Goal: Task Accomplishment & Management: Manage account settings

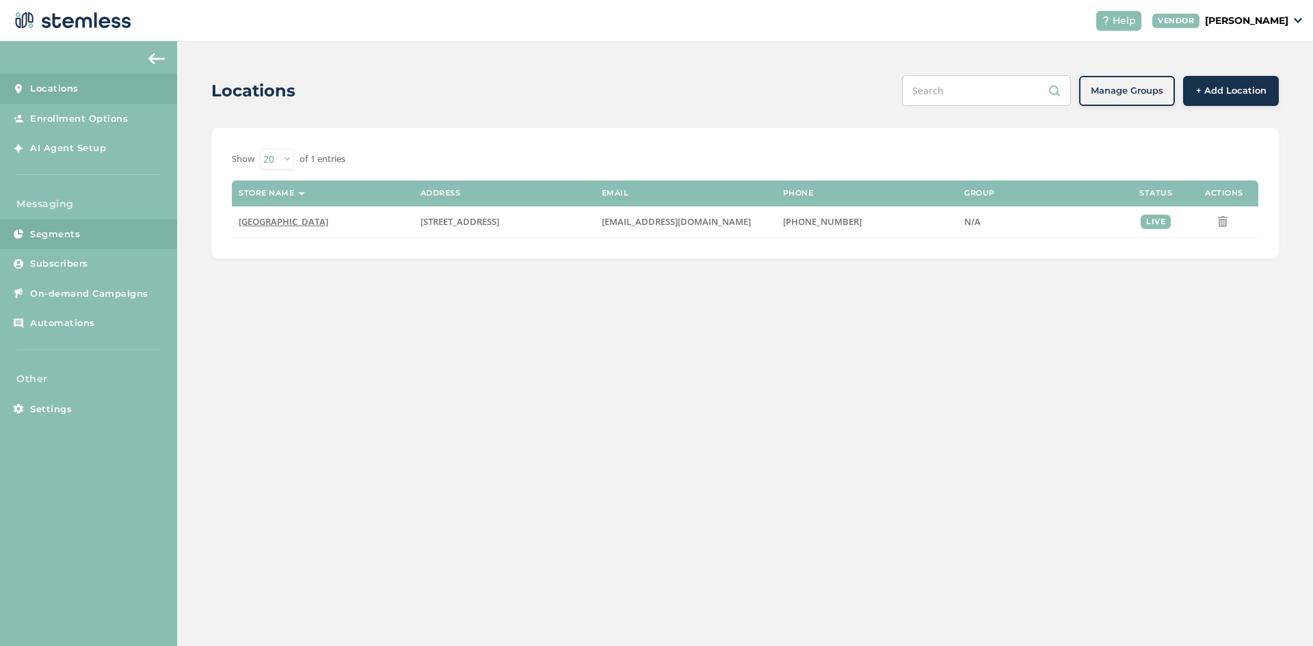
click at [65, 225] on link "Segments" at bounding box center [88, 235] width 177 height 30
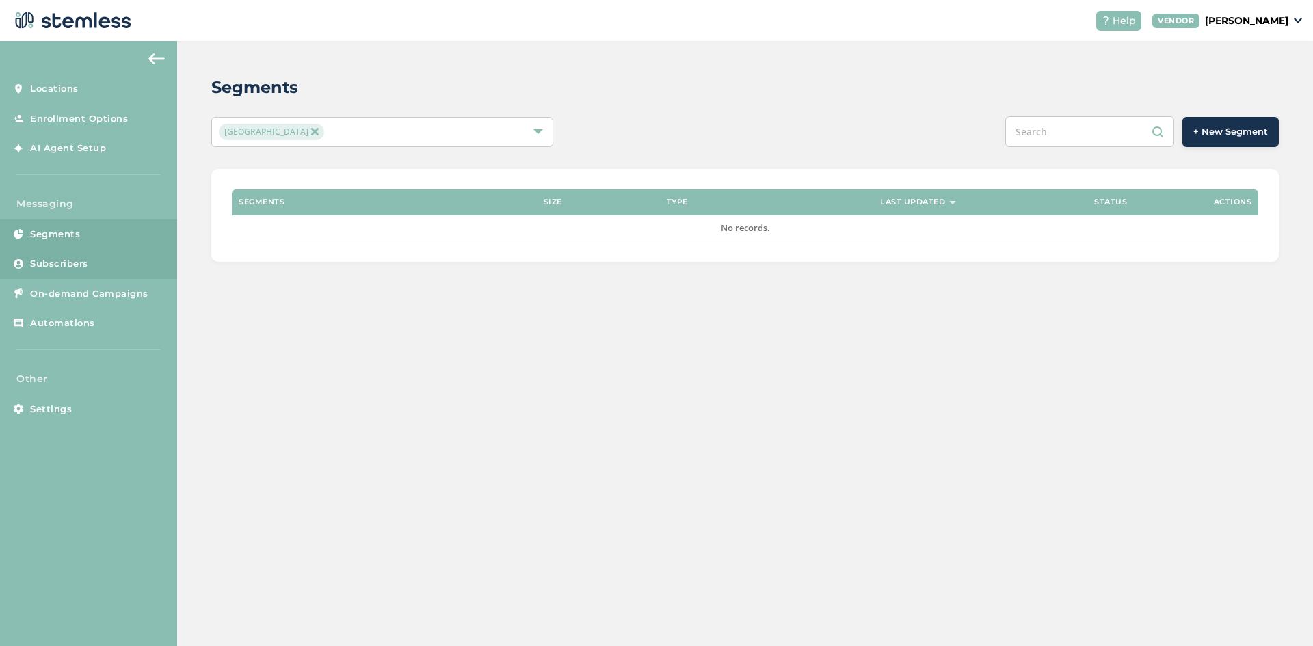
click at [59, 264] on span "Subscribers" at bounding box center [59, 264] width 58 height 14
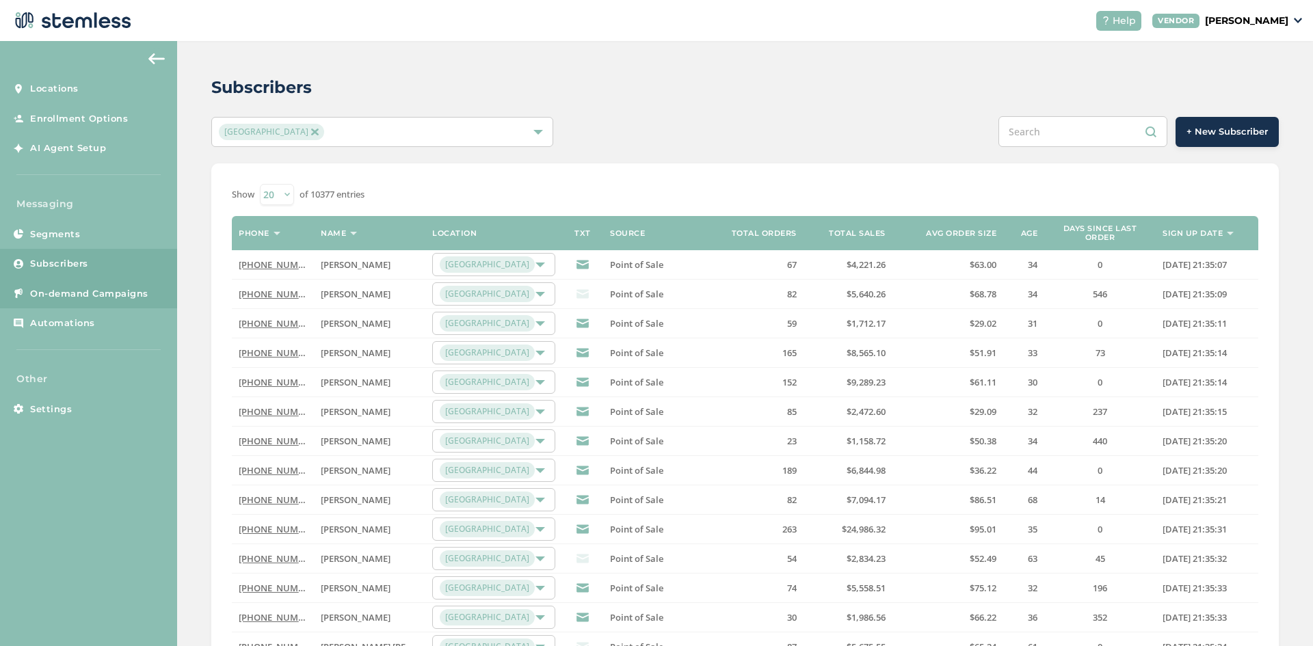
click at [60, 299] on span "On-demand Campaigns" at bounding box center [89, 294] width 118 height 14
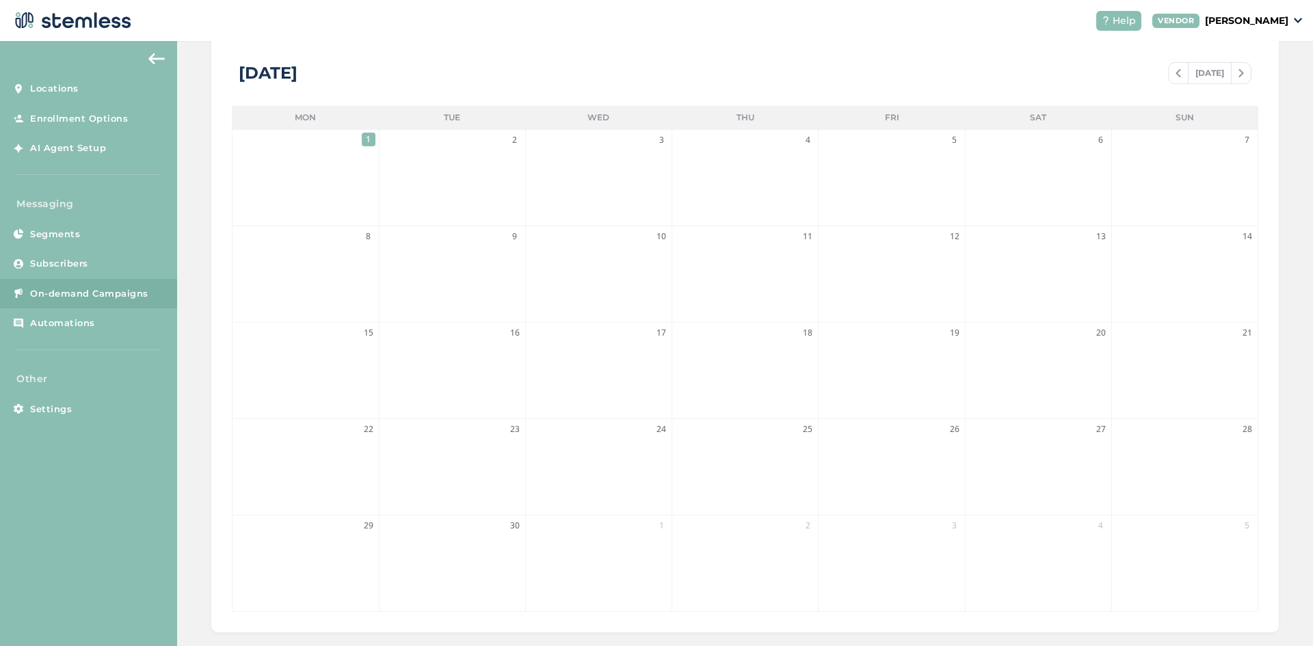
scroll to position [274, 0]
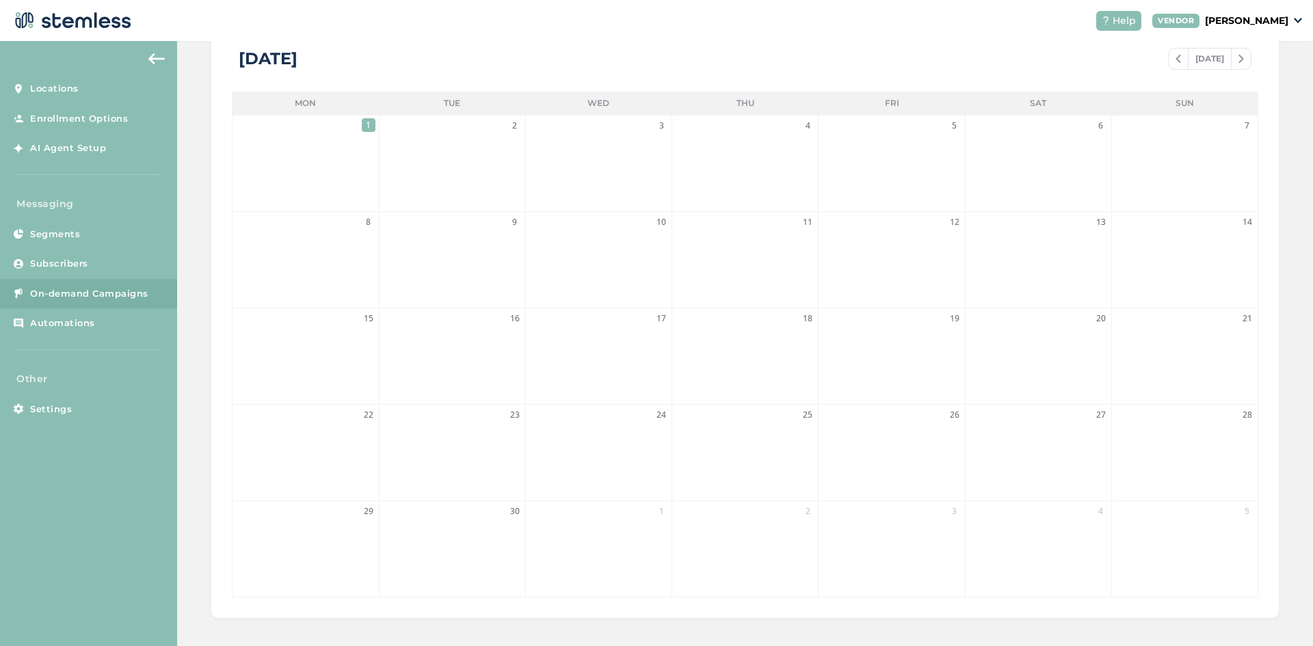
click at [1169, 64] on span at bounding box center [1178, 59] width 19 height 16
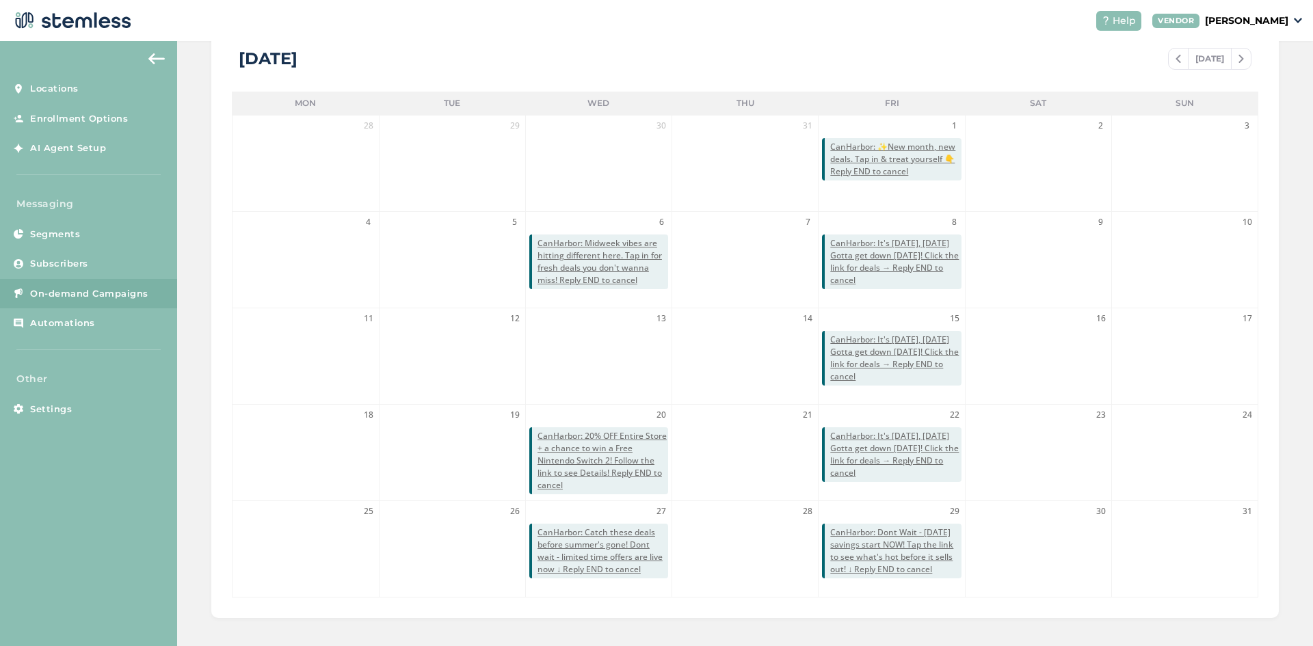
click at [1238, 62] on span at bounding box center [1241, 59] width 19 height 16
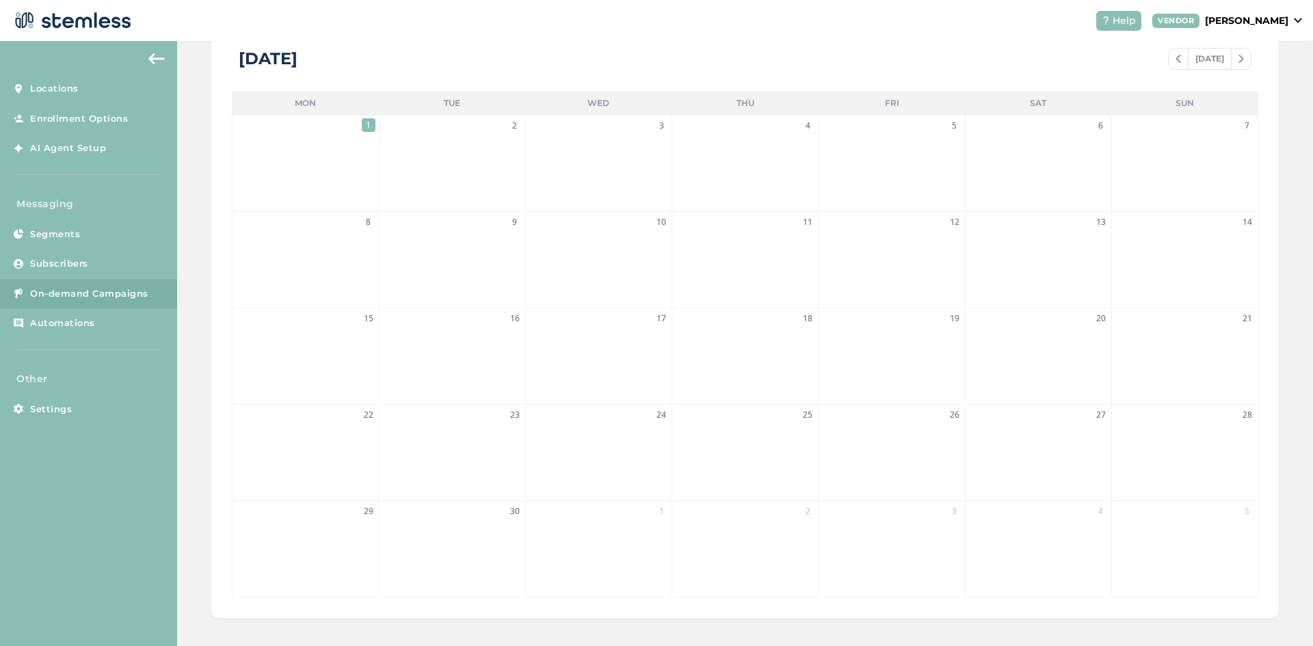
click at [109, 289] on span "On-demand Campaigns" at bounding box center [89, 294] width 118 height 14
click at [335, 143] on li "1" at bounding box center [306, 164] width 146 height 96
click at [73, 267] on span "Subscribers" at bounding box center [59, 264] width 58 height 14
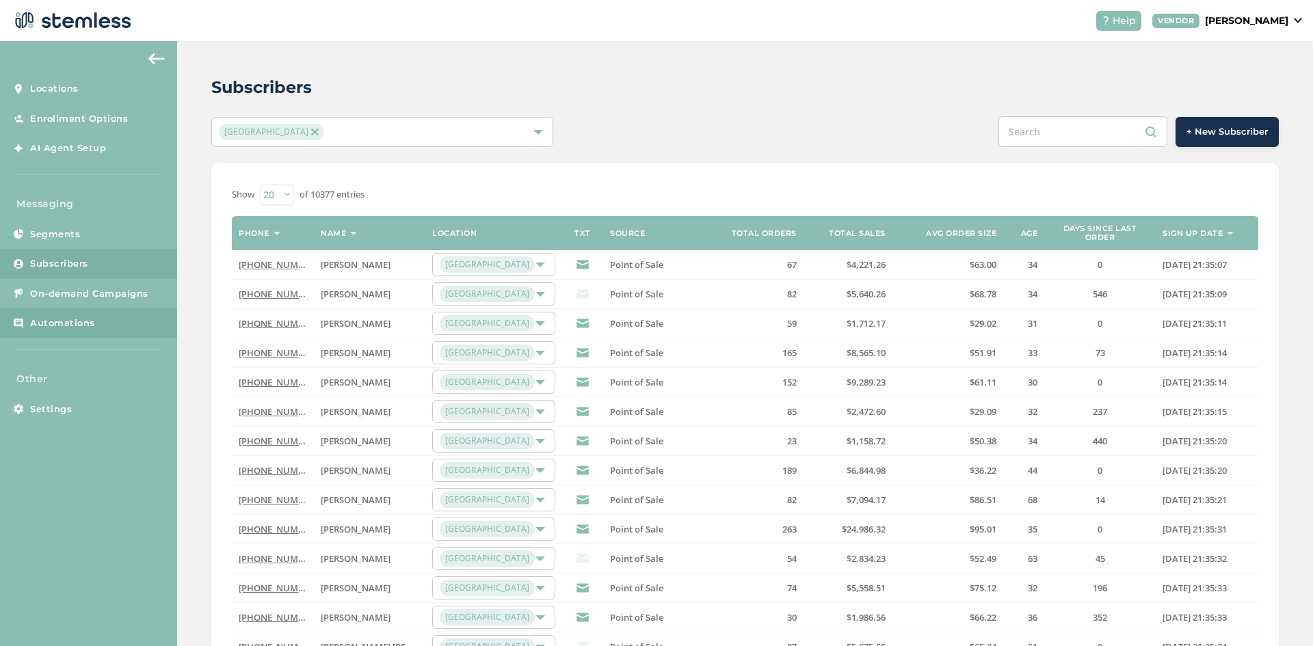
click at [92, 322] on span "Automations" at bounding box center [62, 324] width 65 height 14
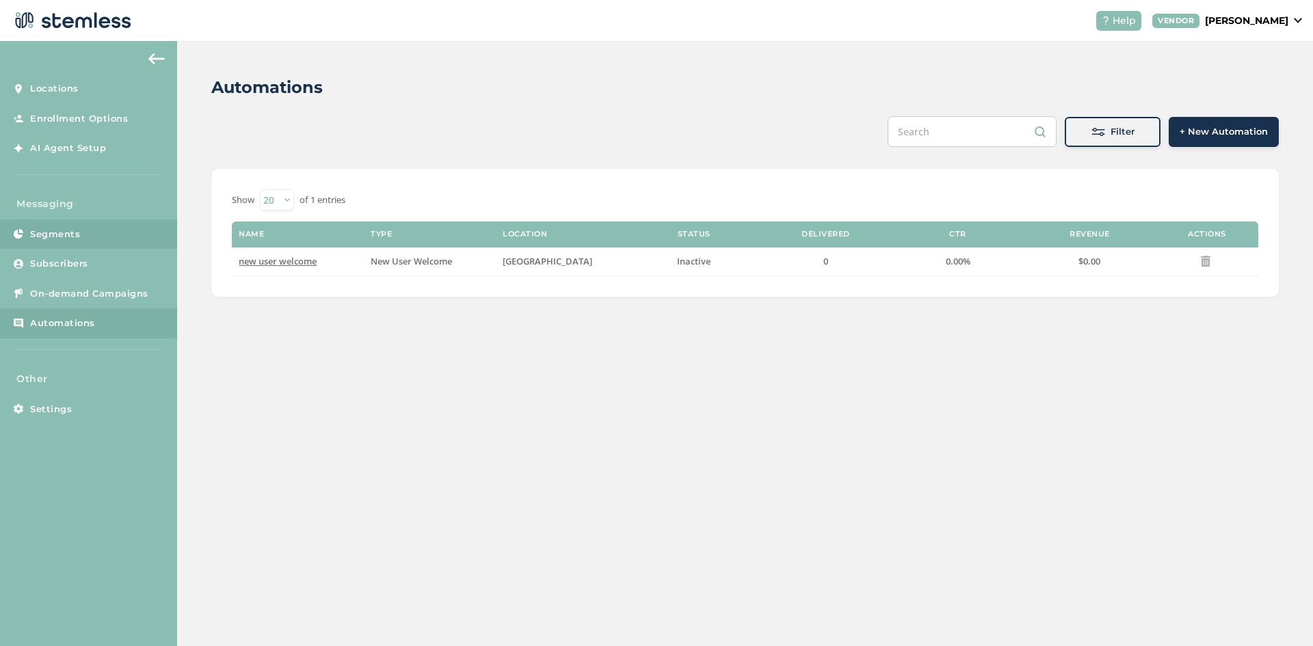
click at [92, 234] on link "Segments" at bounding box center [88, 235] width 177 height 30
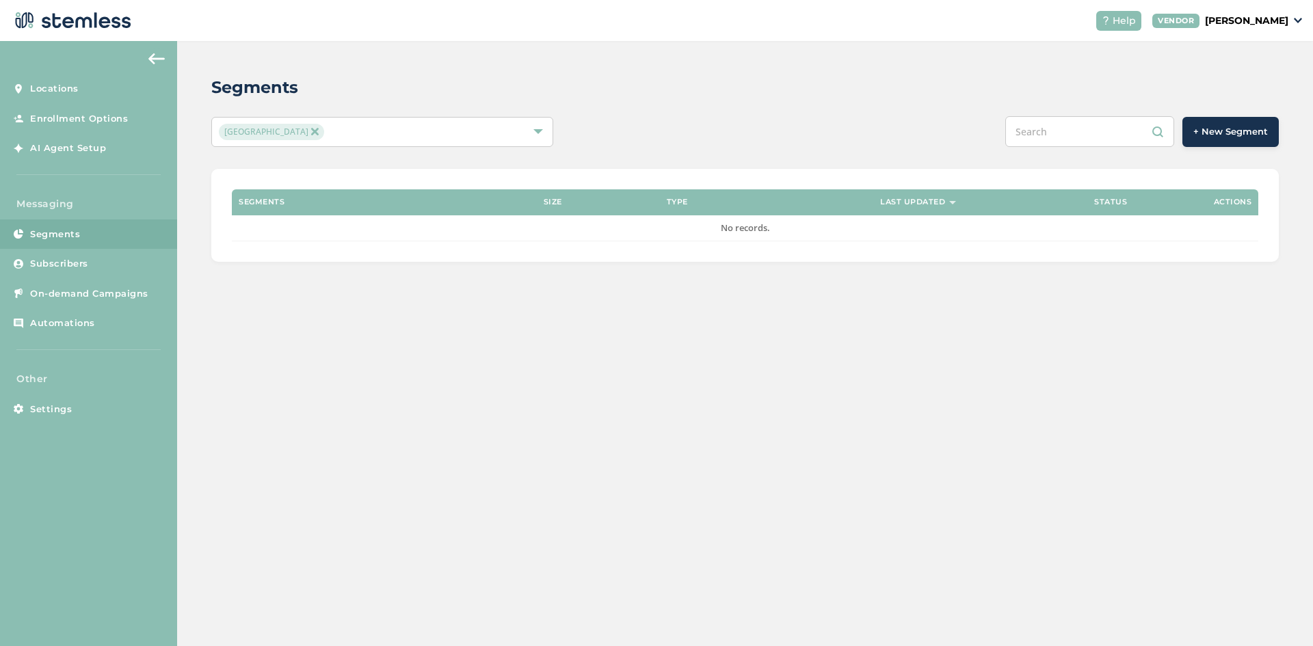
click at [1271, 134] on button "+ New Segment" at bounding box center [1230, 132] width 96 height 30
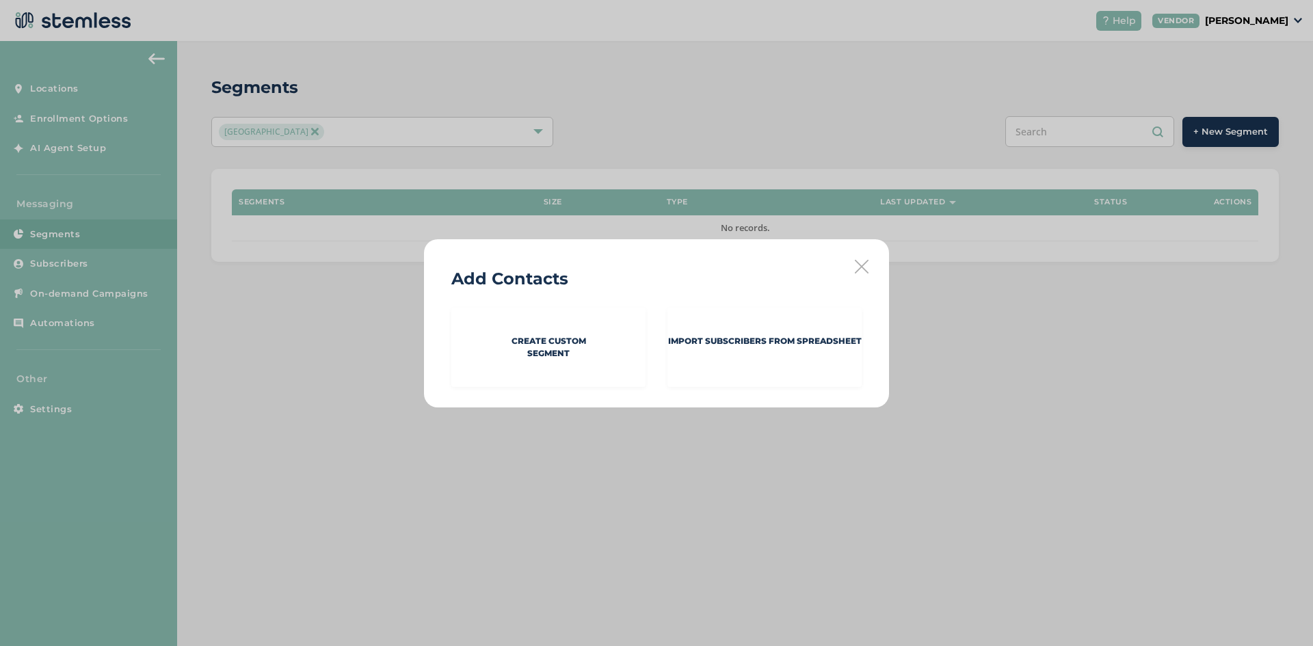
click at [866, 266] on icon at bounding box center [862, 267] width 14 height 14
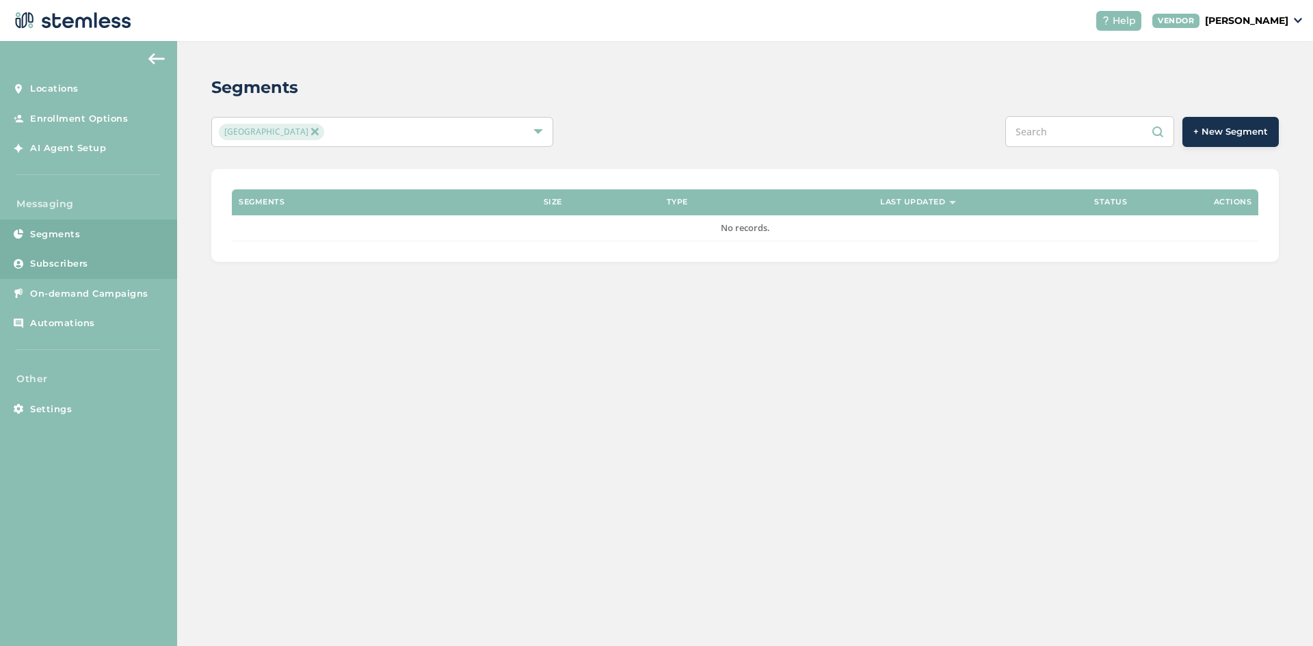
click at [70, 265] on span "Subscribers" at bounding box center [59, 264] width 58 height 14
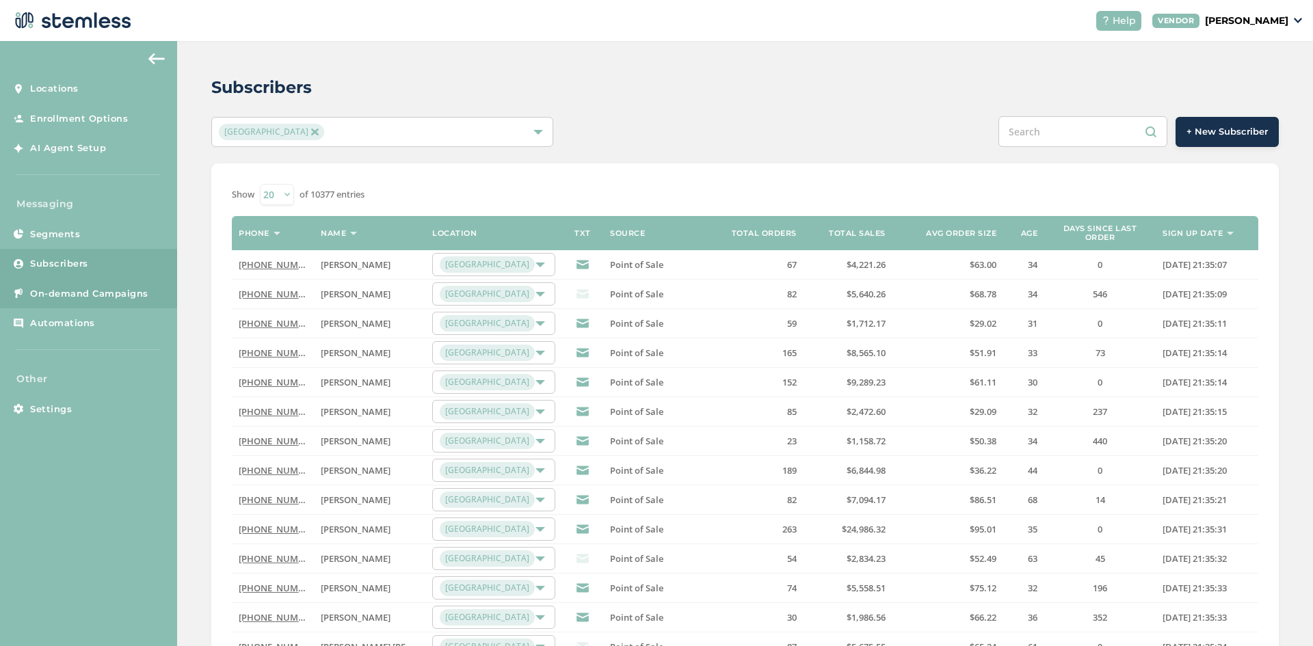
click at [87, 295] on span "On-demand Campaigns" at bounding box center [89, 294] width 118 height 14
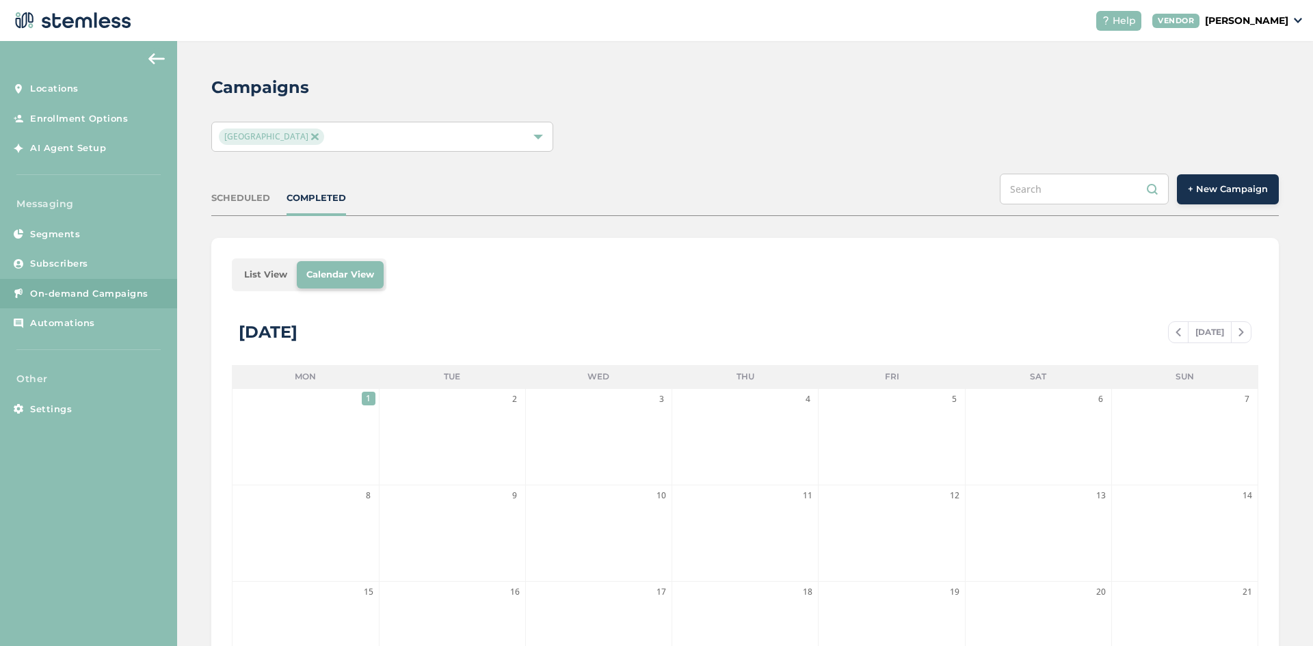
click at [1233, 187] on span "+ New Campaign" at bounding box center [1228, 190] width 80 height 14
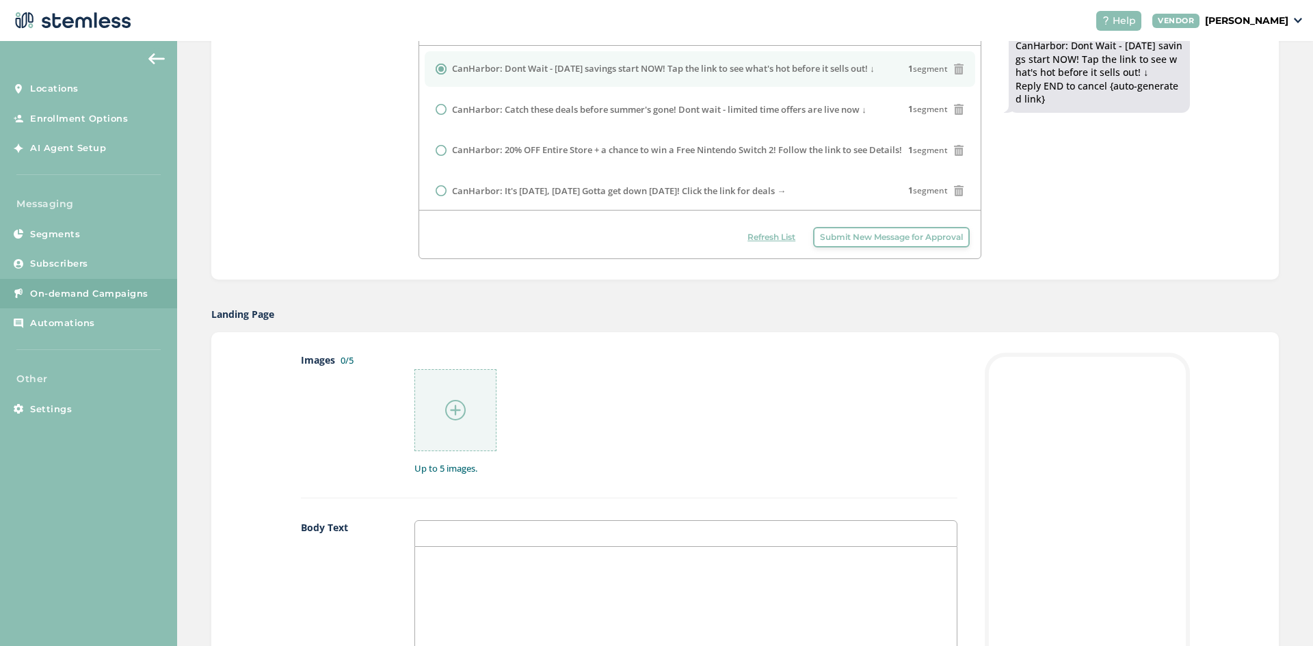
scroll to position [410, 0]
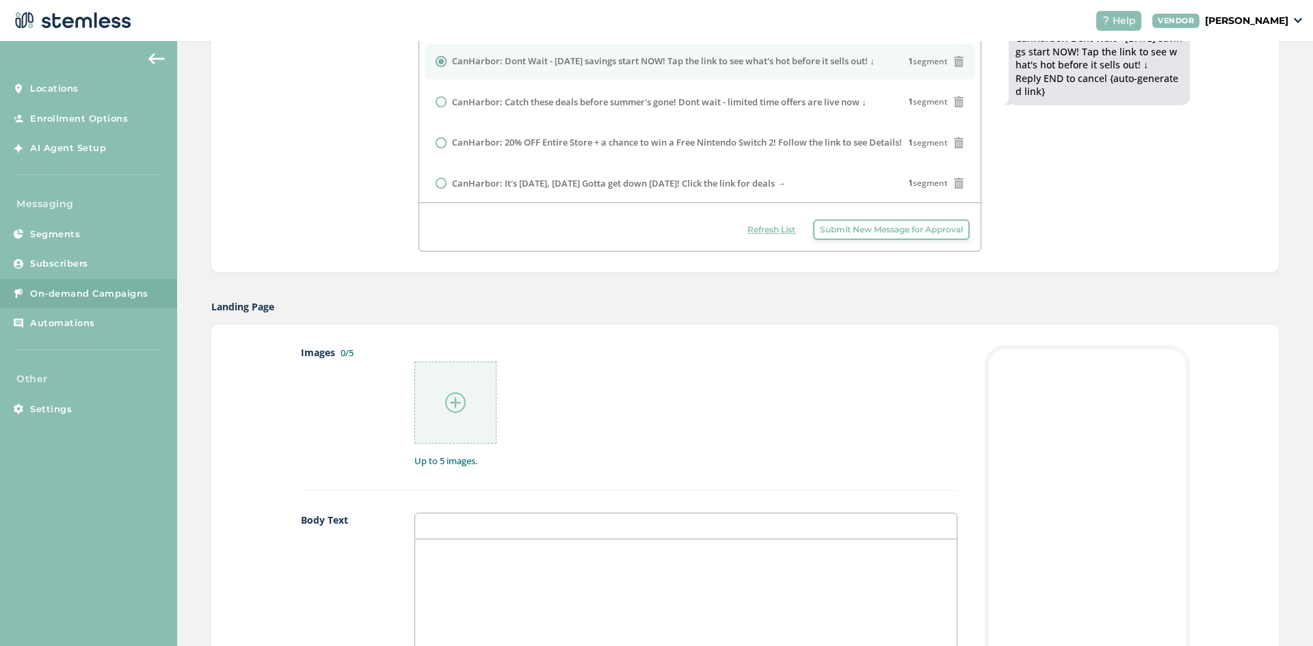
click at [468, 406] on div at bounding box center [455, 403] width 82 height 82
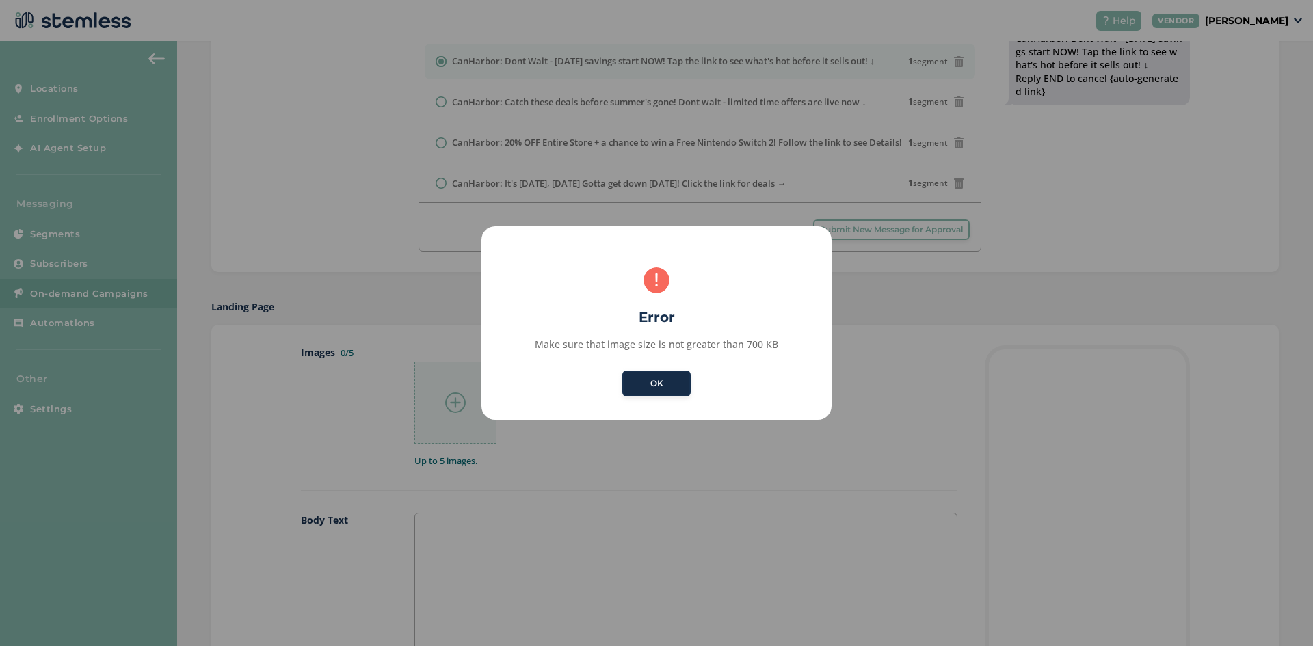
click at [678, 388] on button "OK" at bounding box center [656, 384] width 68 height 26
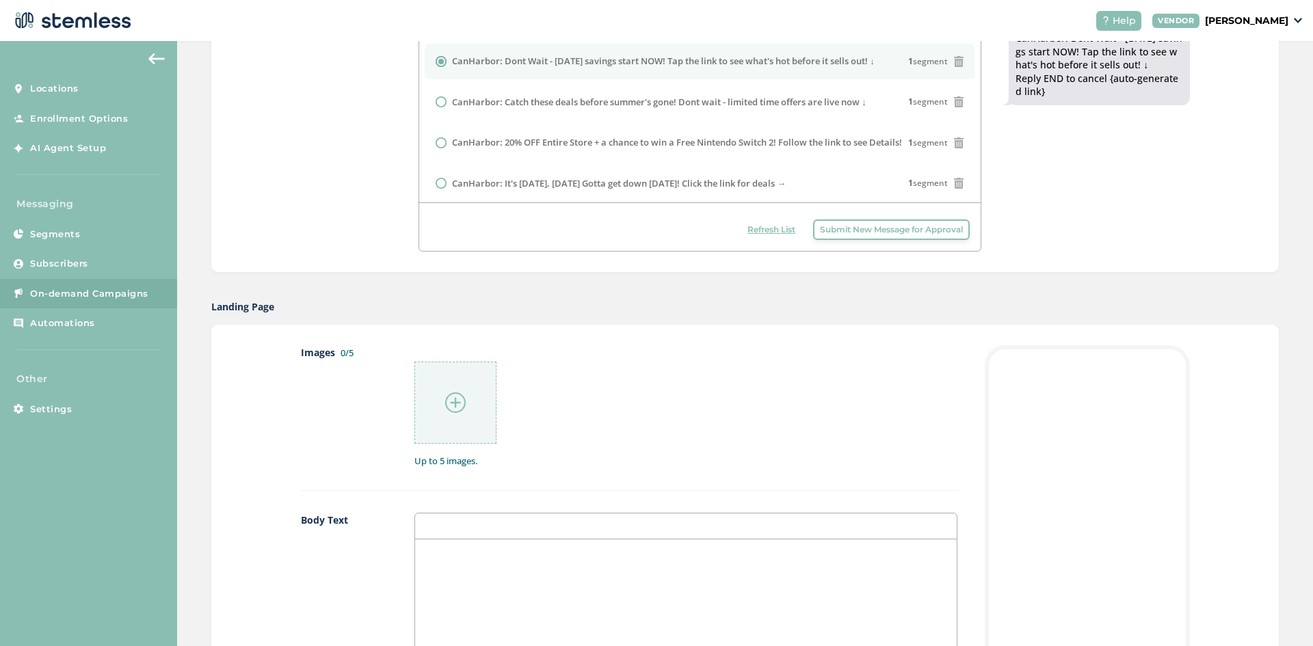
click at [482, 375] on div at bounding box center [455, 403] width 82 height 82
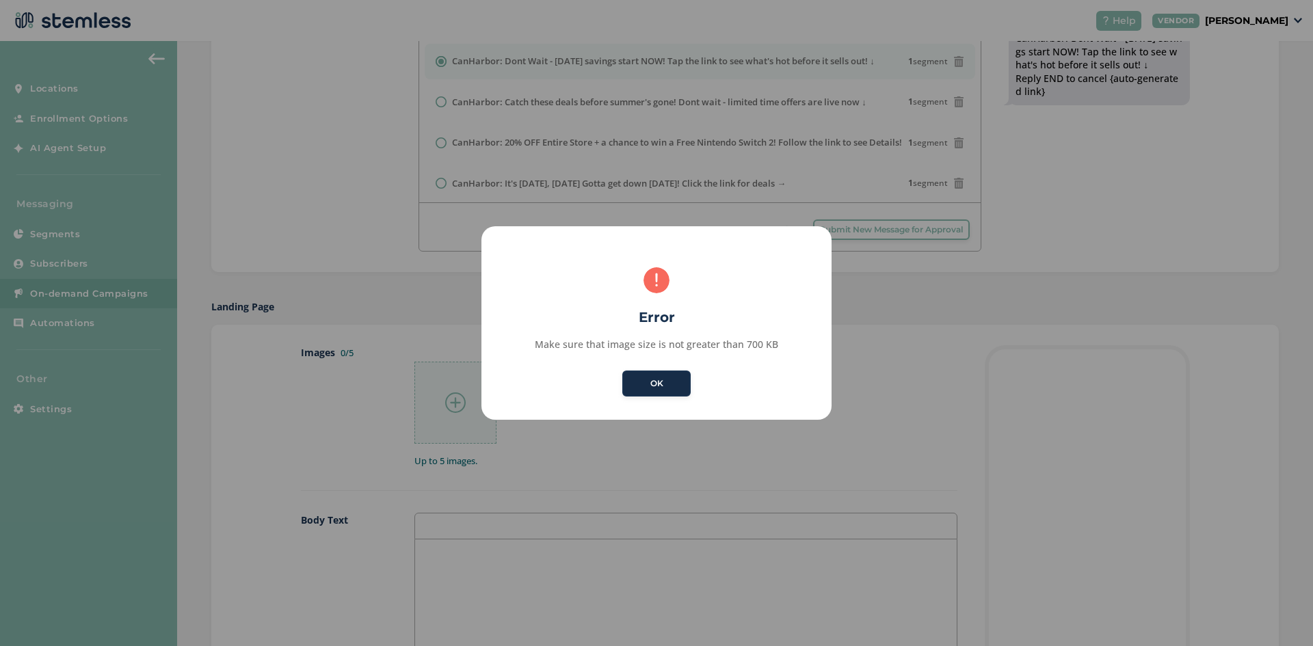
click at [653, 388] on button "OK" at bounding box center [656, 384] width 68 height 26
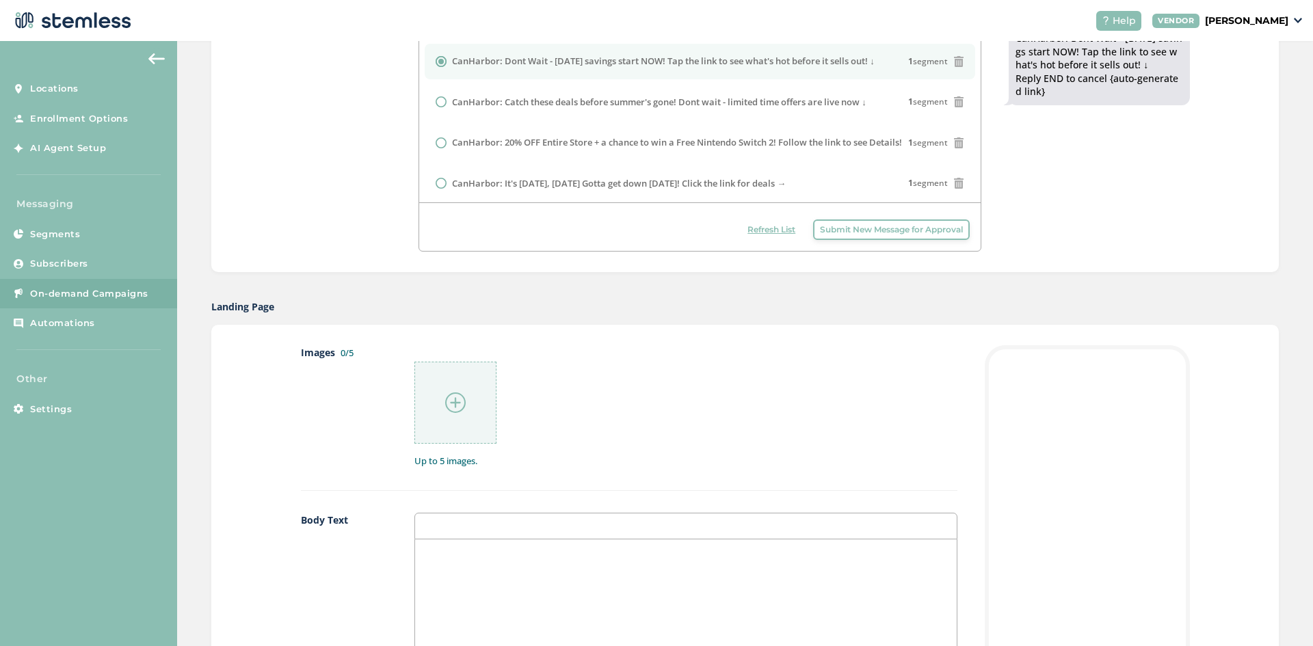
click at [451, 397] on img at bounding box center [455, 403] width 21 height 21
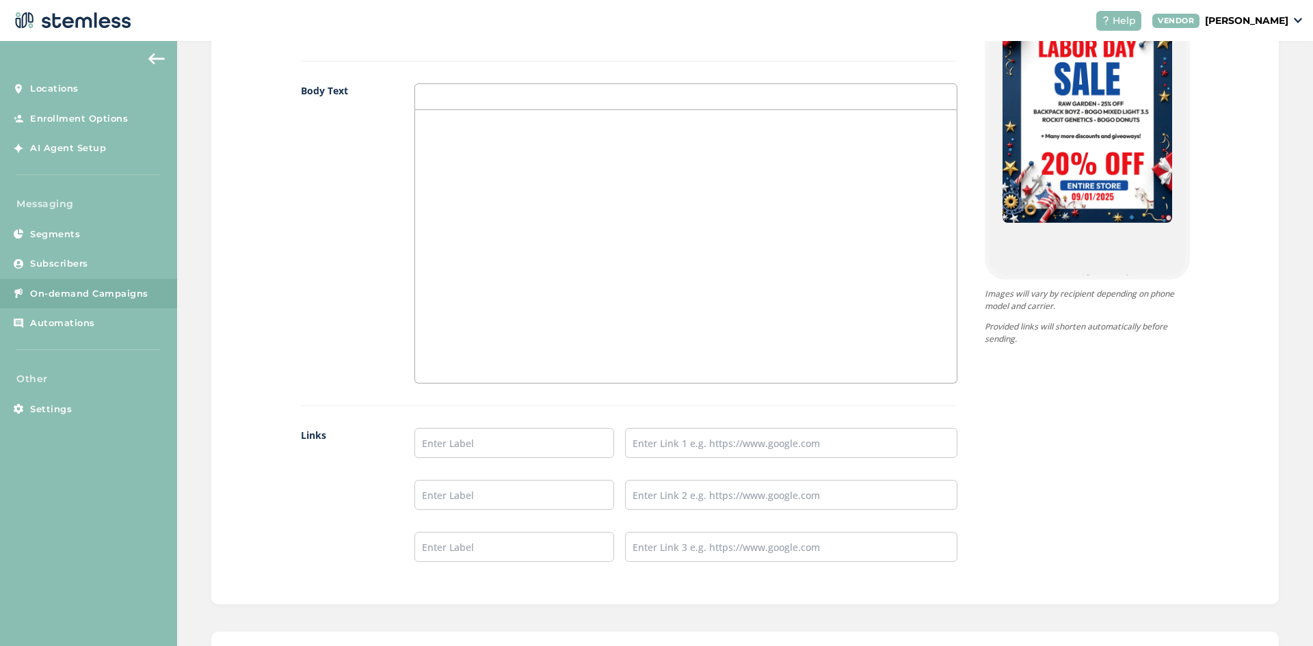
scroll to position [899, 0]
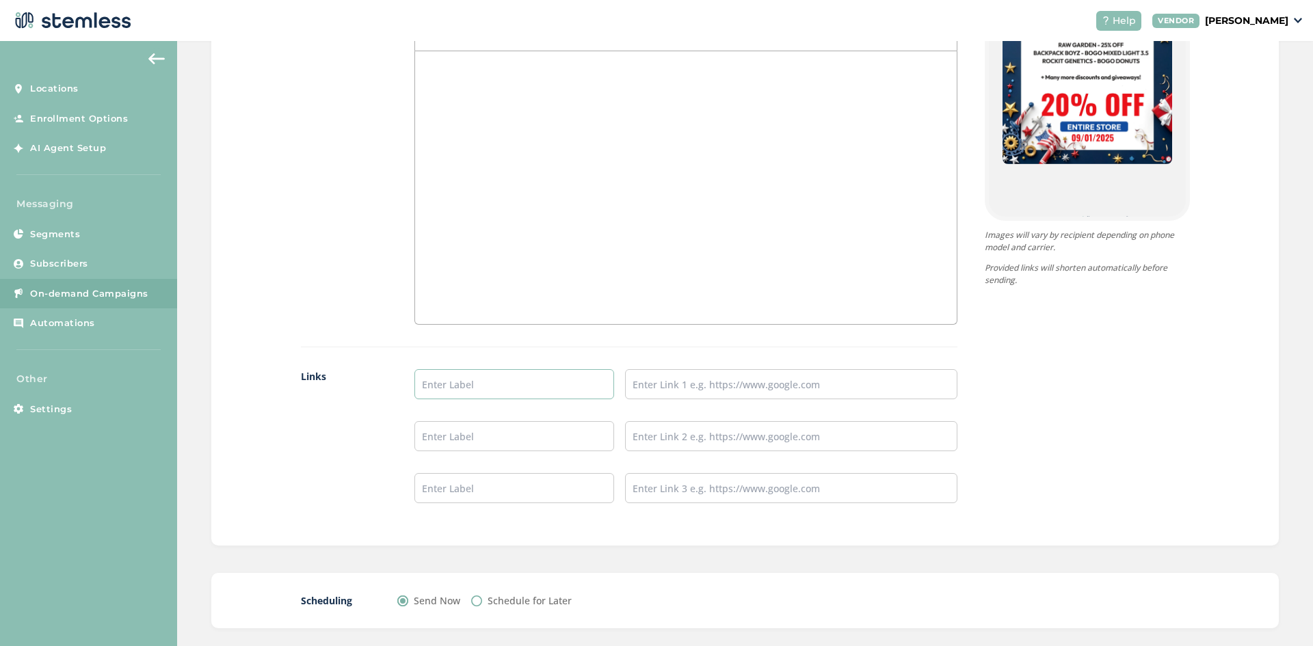
click at [501, 382] on input "text" at bounding box center [514, 384] width 200 height 30
type input "Menu"
click at [699, 392] on input "text" at bounding box center [791, 384] width 332 height 30
paste input "[URL][DOMAIN_NAME]"
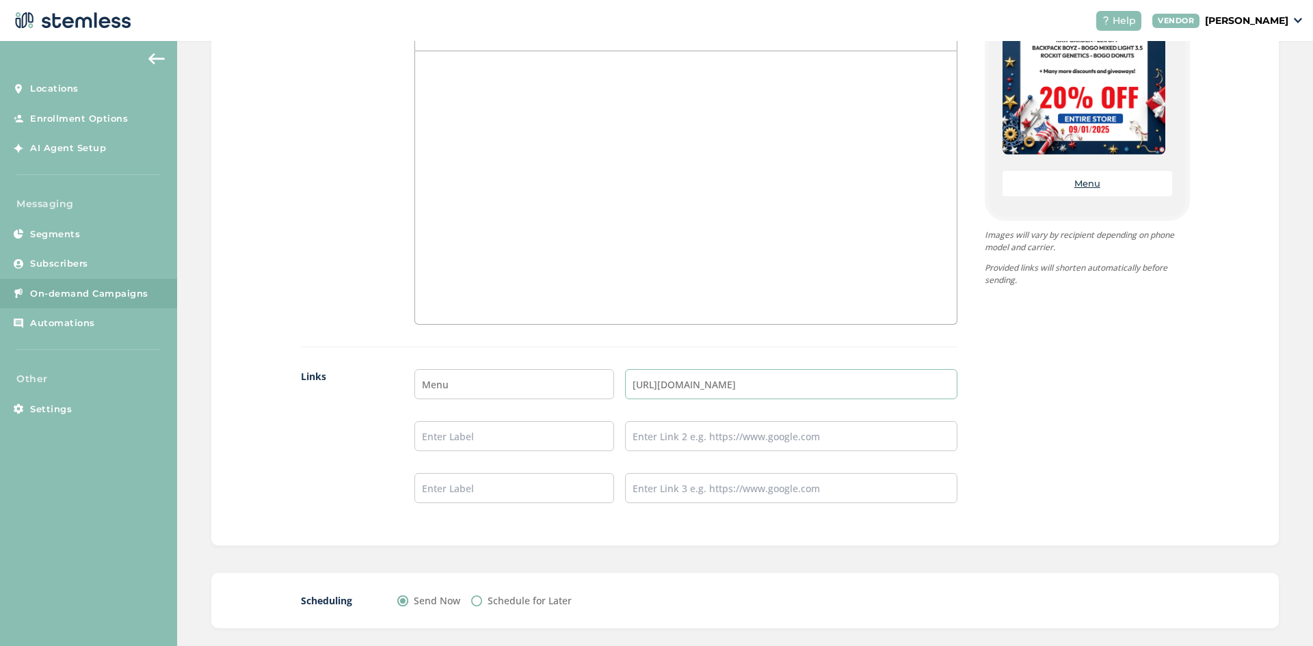
type input "[URL][DOMAIN_NAME]"
click at [488, 445] on input "text" at bounding box center [514, 436] width 200 height 30
type input "Instagram"
click at [675, 442] on input "text" at bounding box center [791, 436] width 332 height 30
type input "[URL][DOMAIN_NAME]"
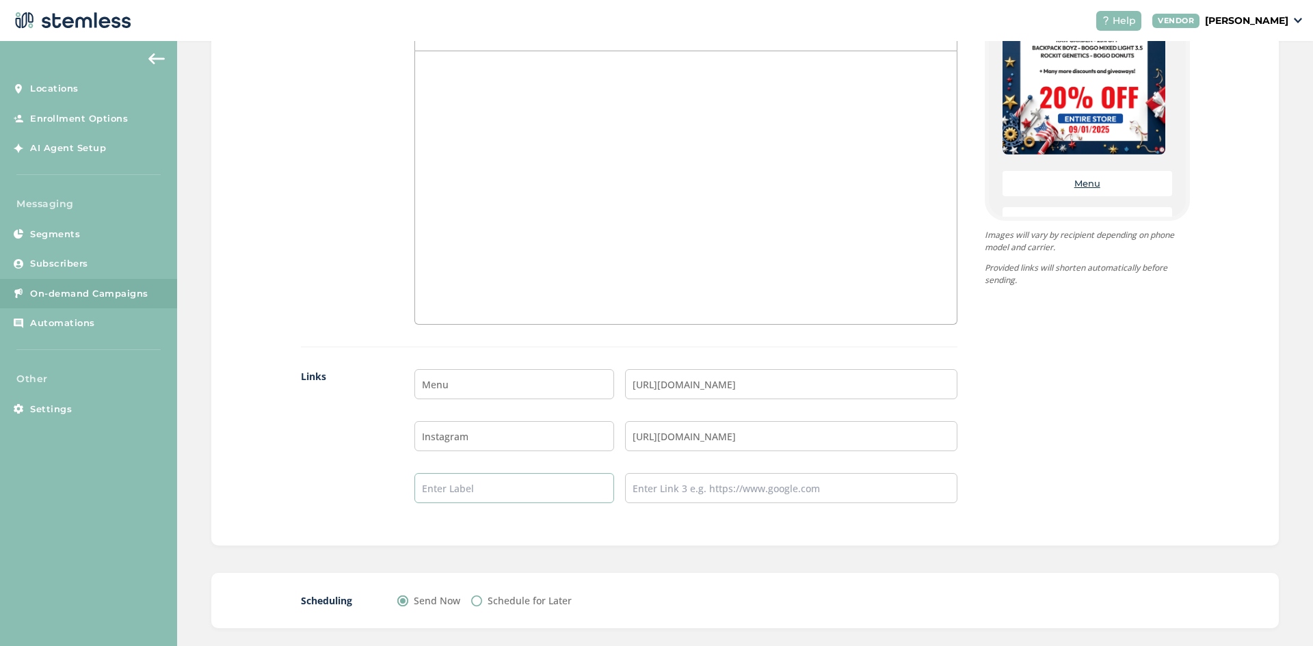
click at [476, 499] on input "text" at bounding box center [514, 488] width 200 height 30
type input "TikTok"
click at [698, 490] on input "text" at bounding box center [791, 488] width 332 height 30
type input "[URL][DOMAIN_NAME][DOMAIN_NAME]"
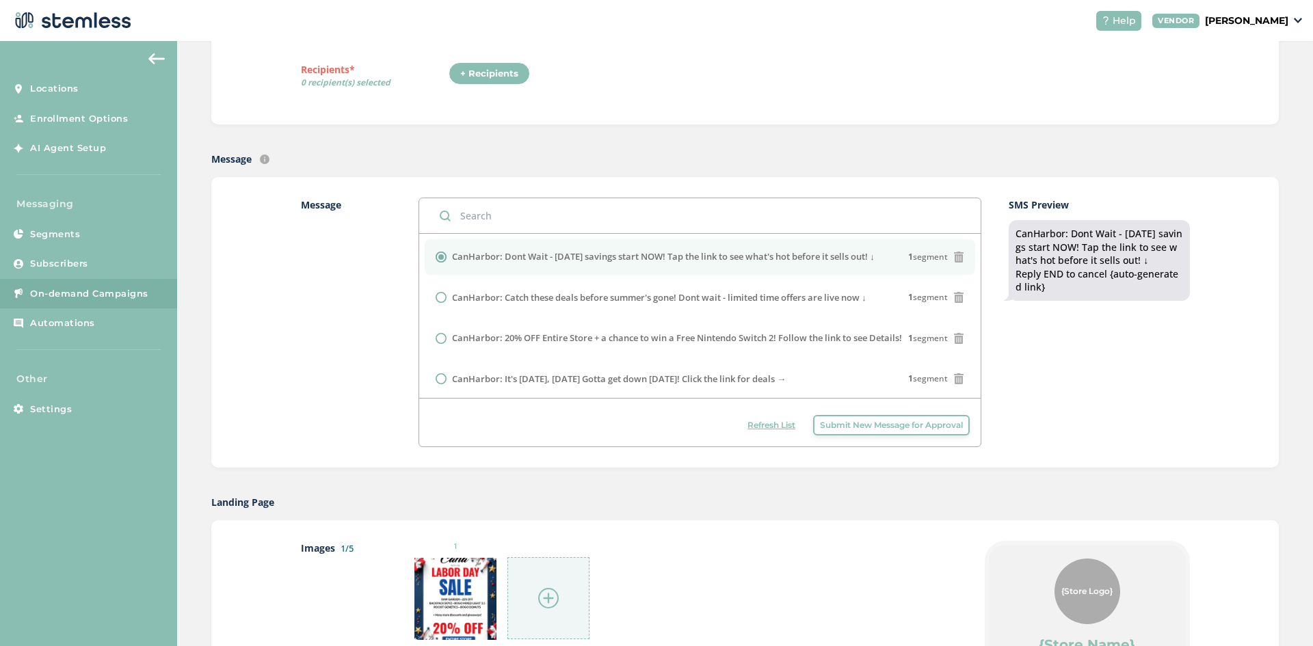
scroll to position [0, 0]
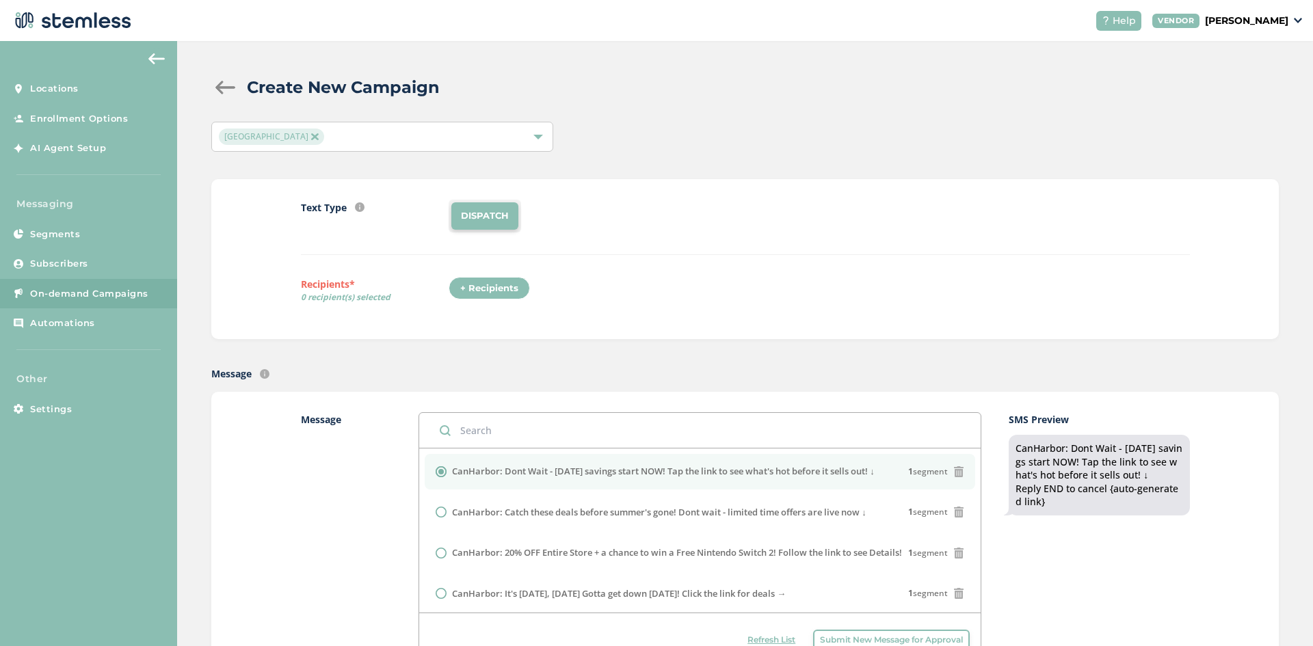
click at [251, 139] on span "[GEOGRAPHIC_DATA]" at bounding box center [271, 137] width 105 height 16
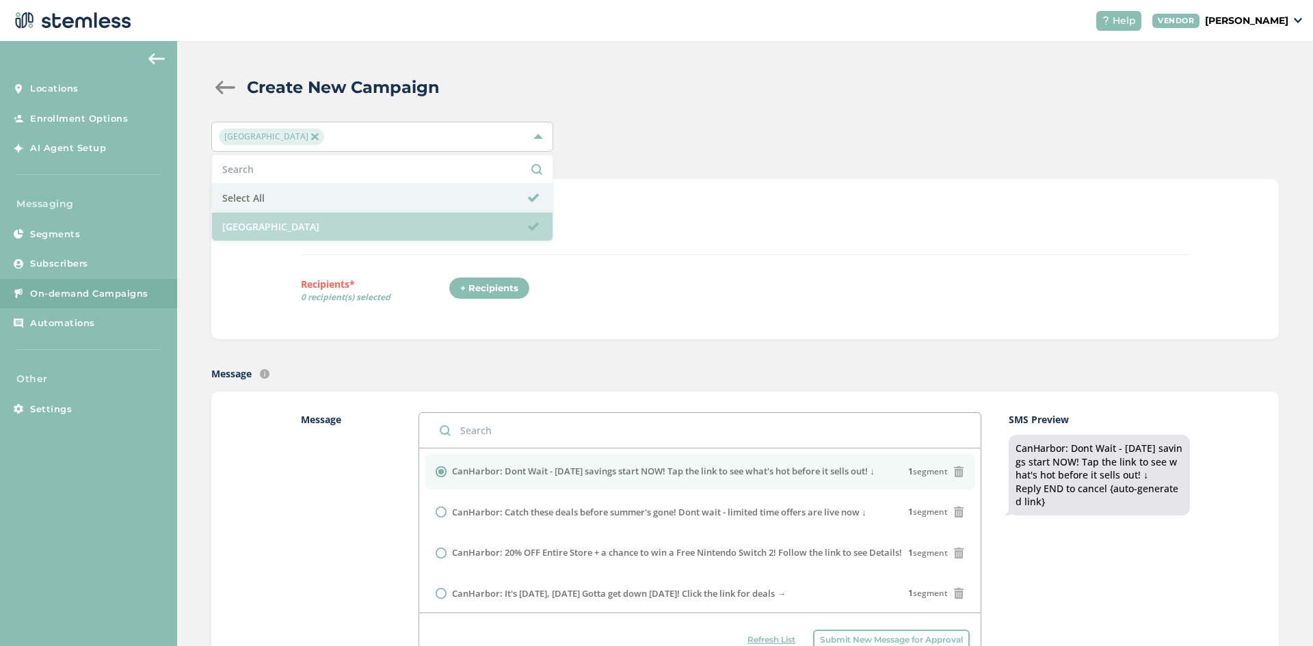
click at [270, 224] on li "[GEOGRAPHIC_DATA]" at bounding box center [382, 227] width 341 height 28
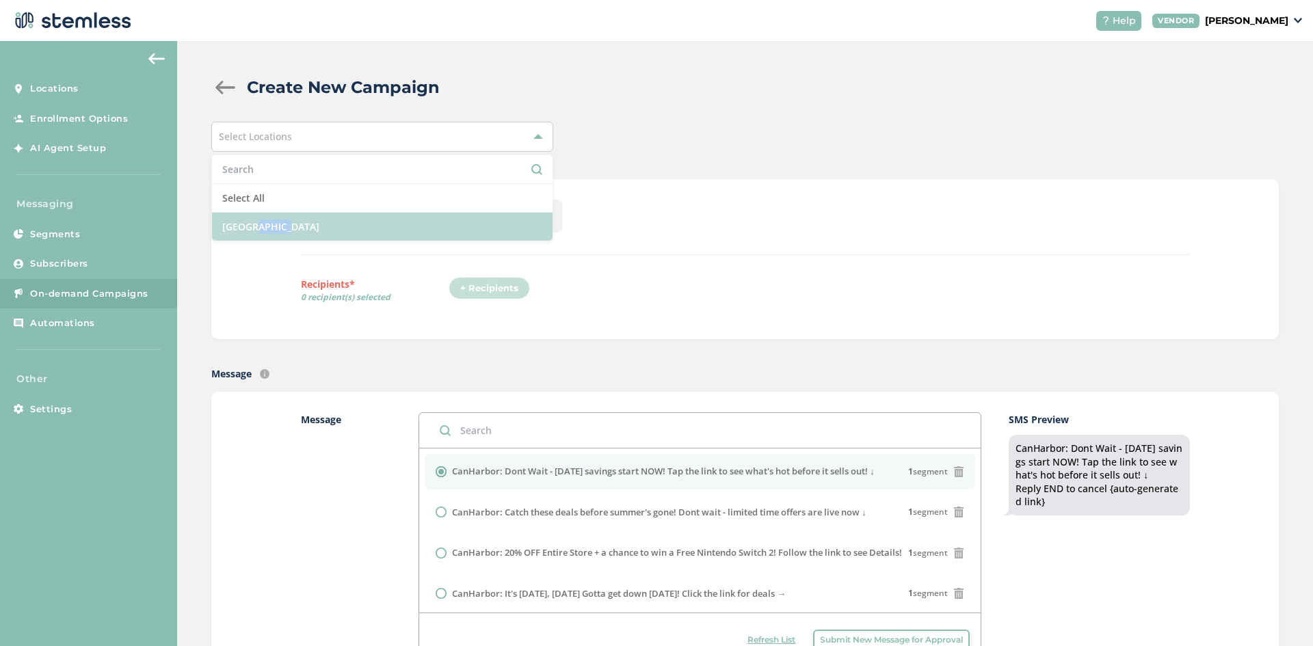
click at [270, 224] on li "[GEOGRAPHIC_DATA]" at bounding box center [382, 227] width 341 height 28
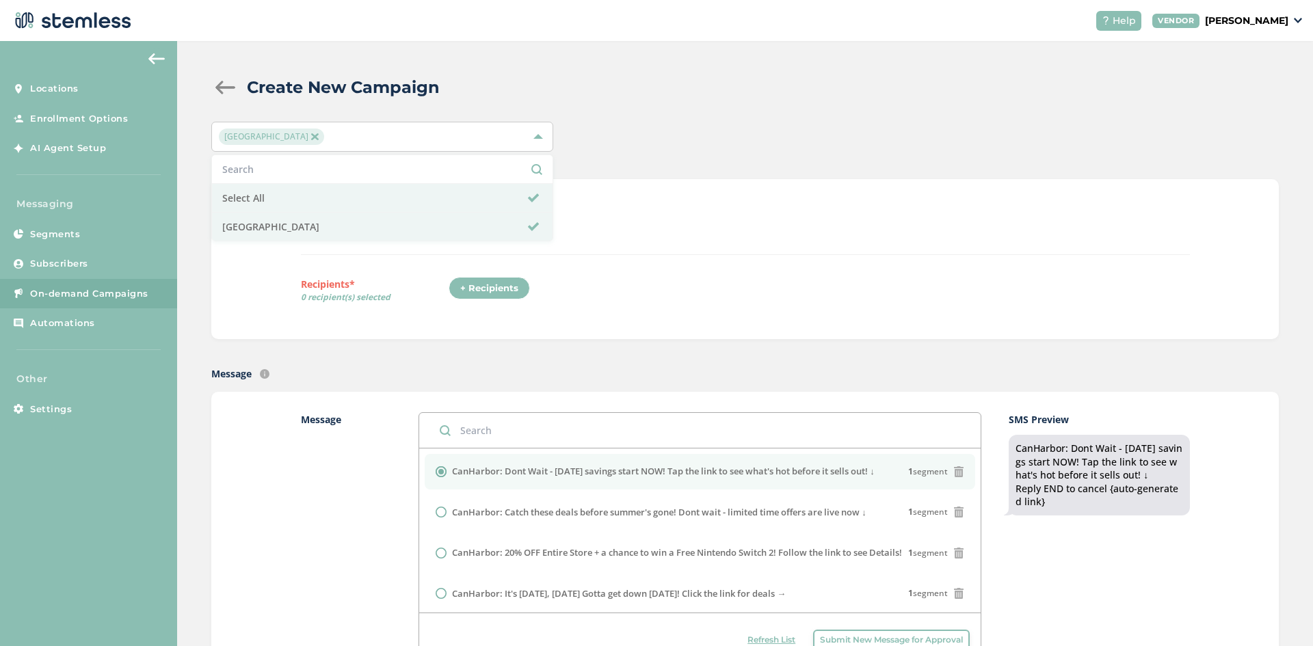
click at [599, 296] on div "+ Recipients" at bounding box center [819, 292] width 741 height 31
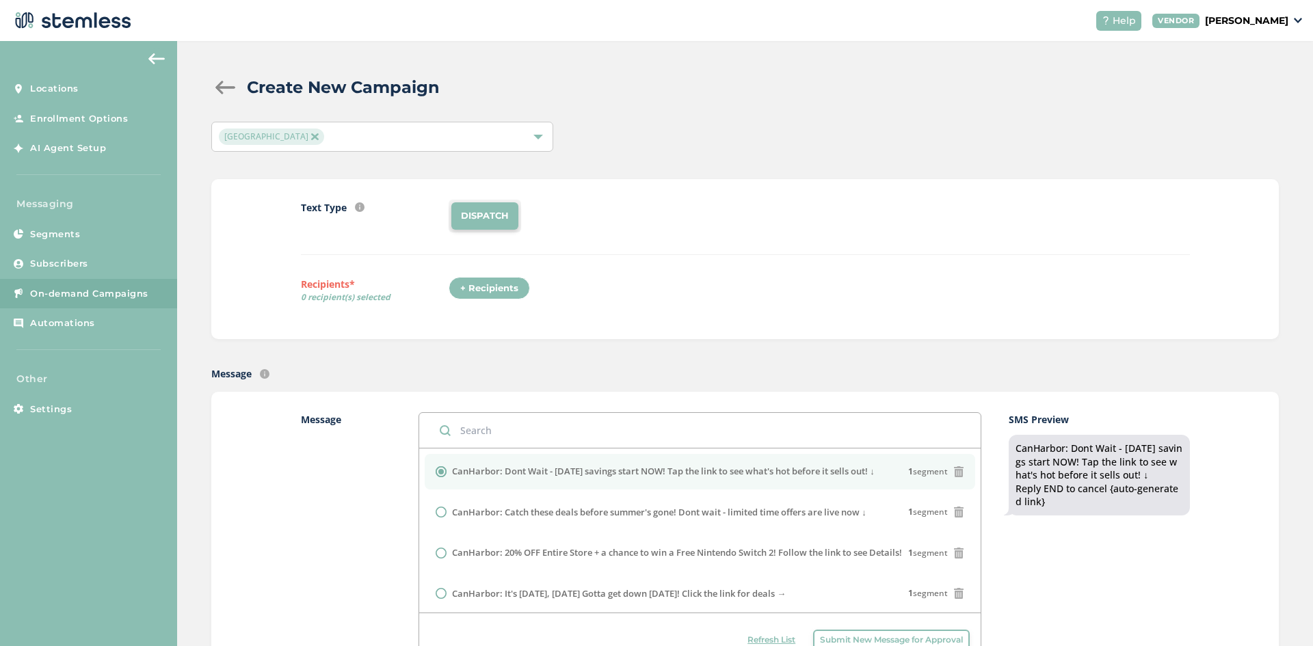
click at [493, 287] on div "+ Recipients" at bounding box center [489, 288] width 81 height 23
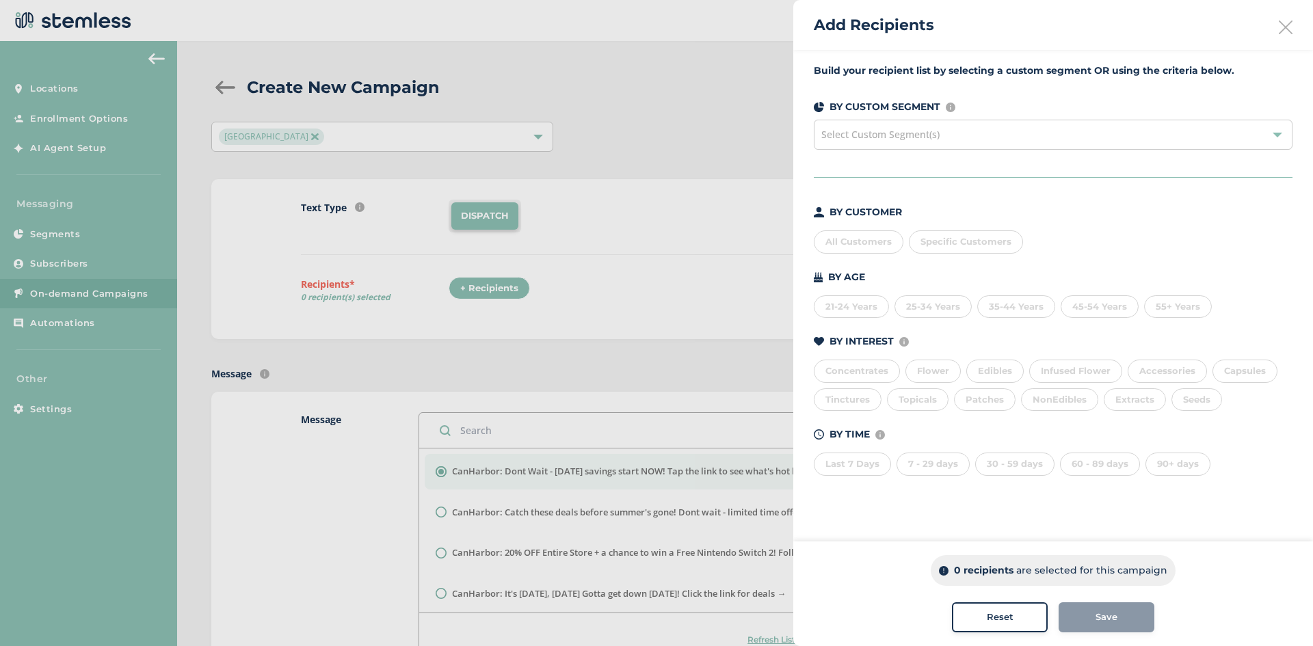
click at [879, 141] on div "Select Custom Segment(s)" at bounding box center [1053, 135] width 479 height 30
click at [874, 144] on div "Select Custom Segment(s)" at bounding box center [1053, 135] width 479 height 30
click at [843, 248] on div "All Customers" at bounding box center [859, 241] width 90 height 23
click at [1107, 613] on span "Save" at bounding box center [1107, 618] width 22 height 14
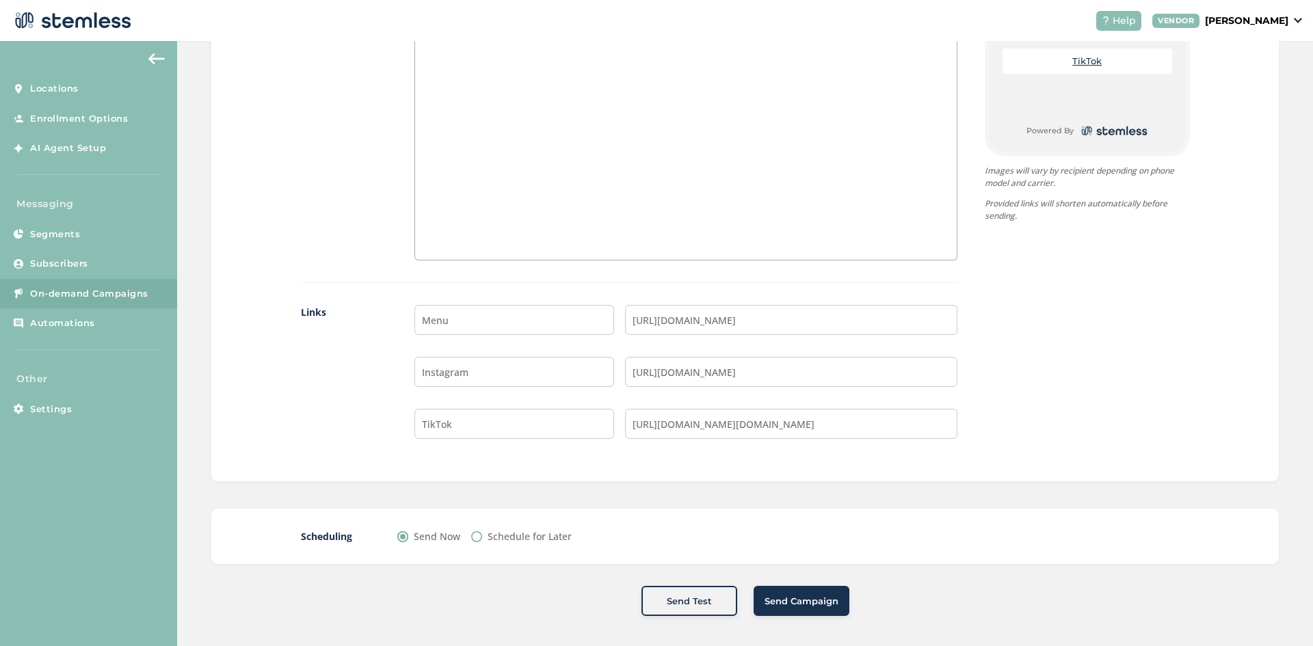
scroll to position [967, 0]
click at [811, 597] on span "Send Campaign" at bounding box center [802, 598] width 74 height 14
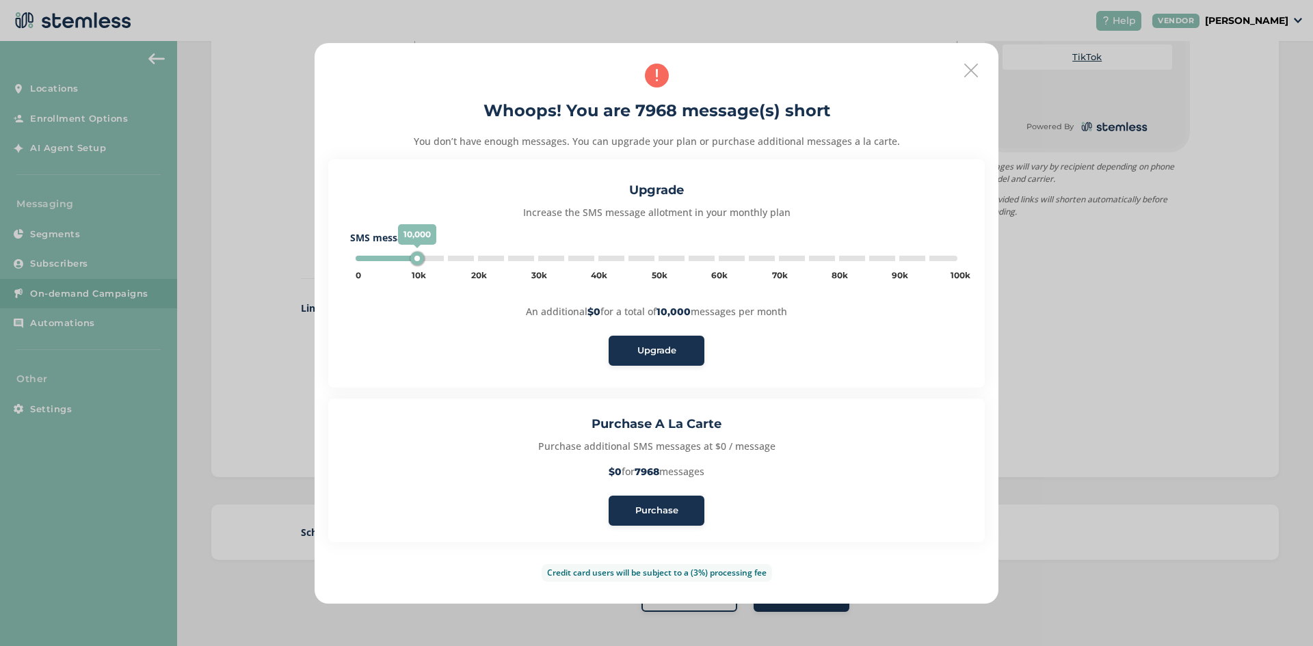
type input "15000"
click at [676, 509] on span "Purchase" at bounding box center [656, 511] width 43 height 14
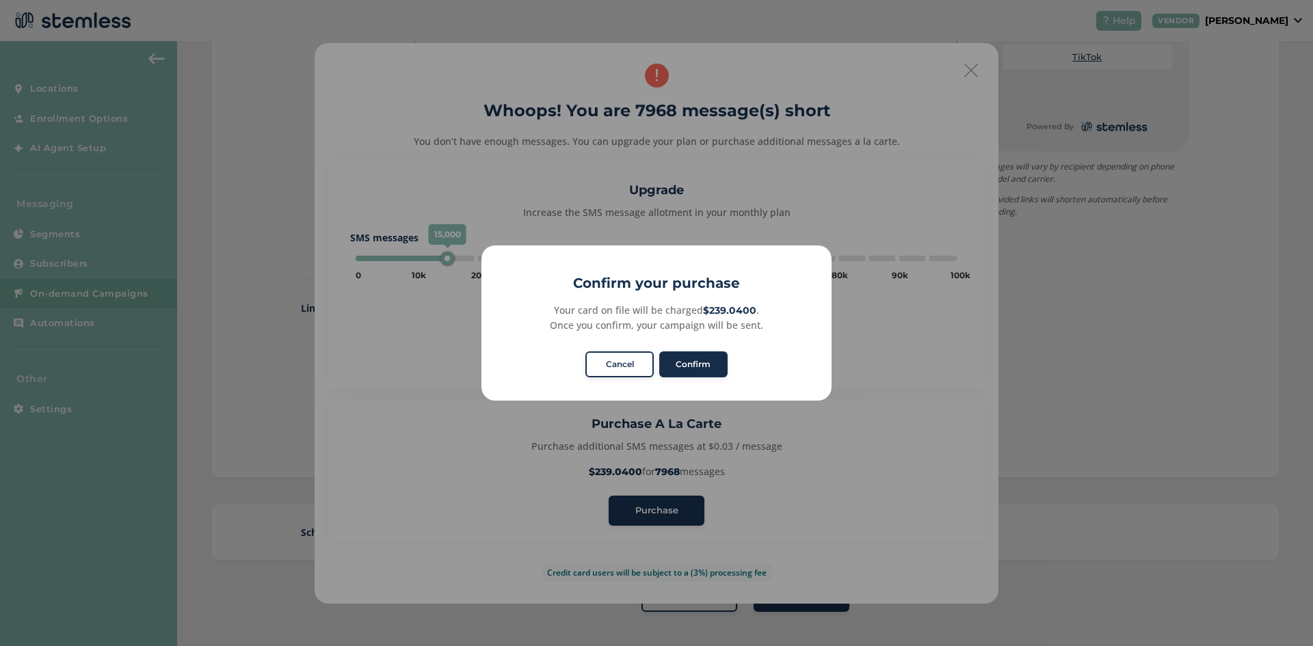
click at [686, 364] on button "Confirm" at bounding box center [693, 365] width 68 height 26
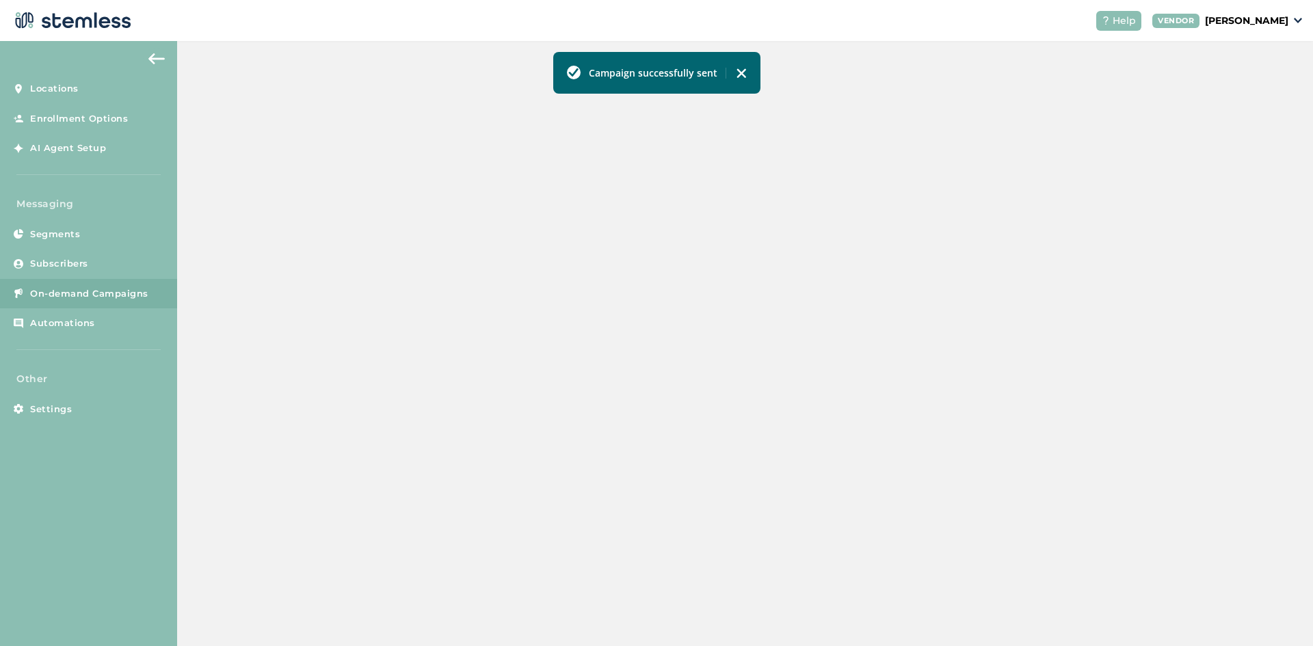
scroll to position [280, 0]
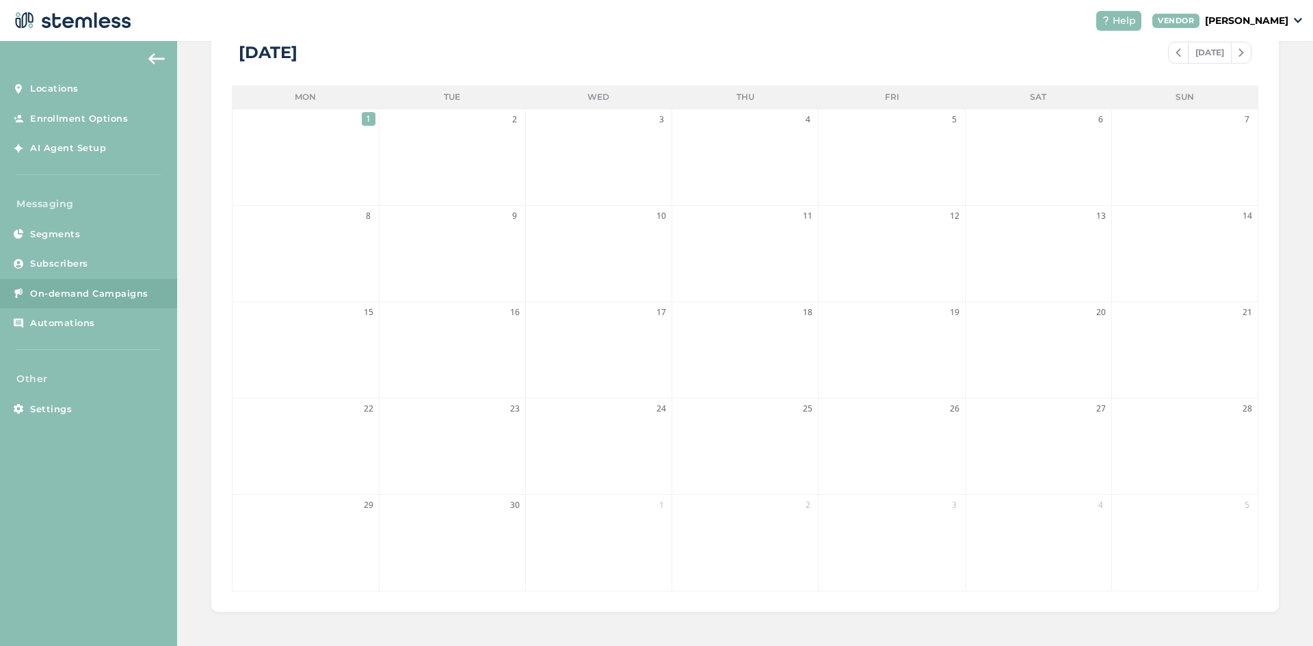
click at [356, 168] on li "1" at bounding box center [306, 157] width 146 height 96
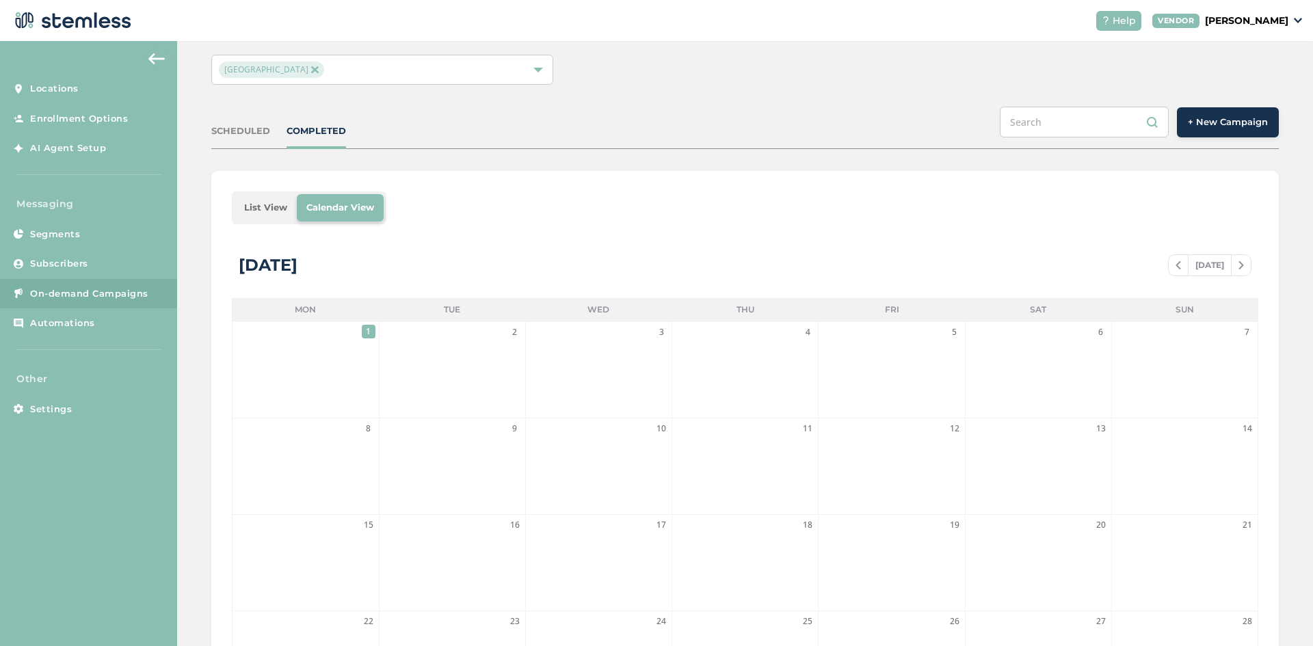
scroll to position [0, 0]
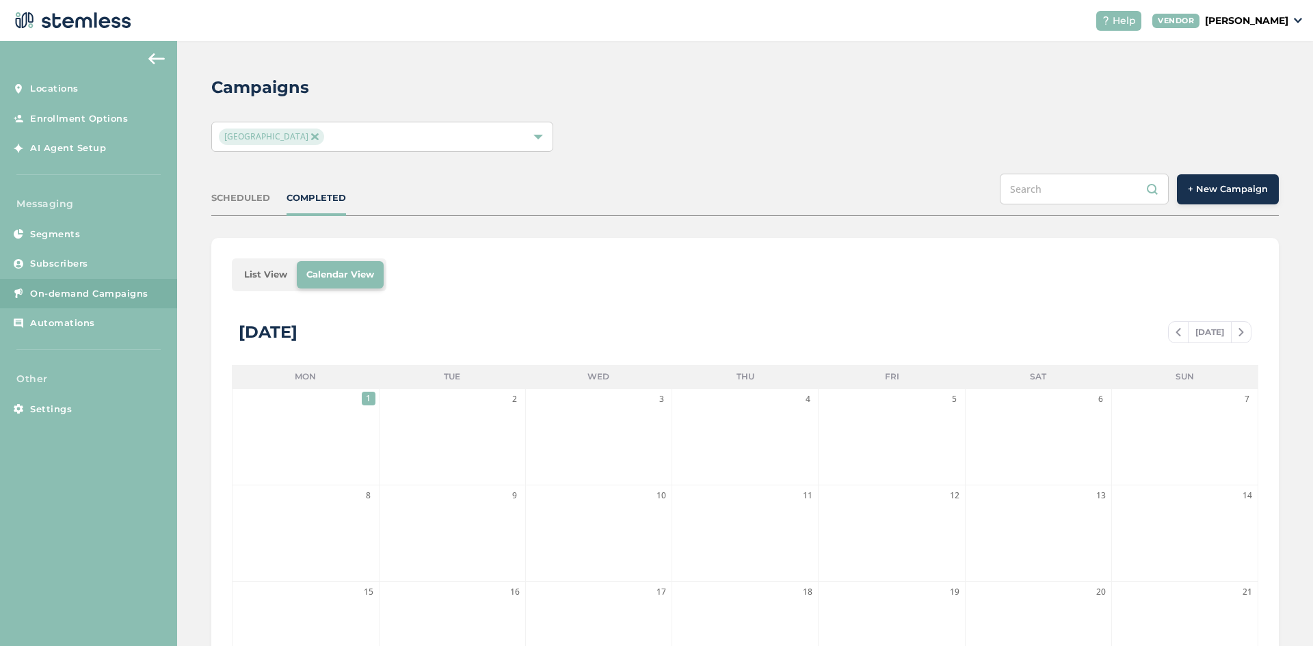
click at [490, 445] on li "2" at bounding box center [453, 437] width 146 height 96
click at [1176, 333] on span at bounding box center [1178, 332] width 19 height 16
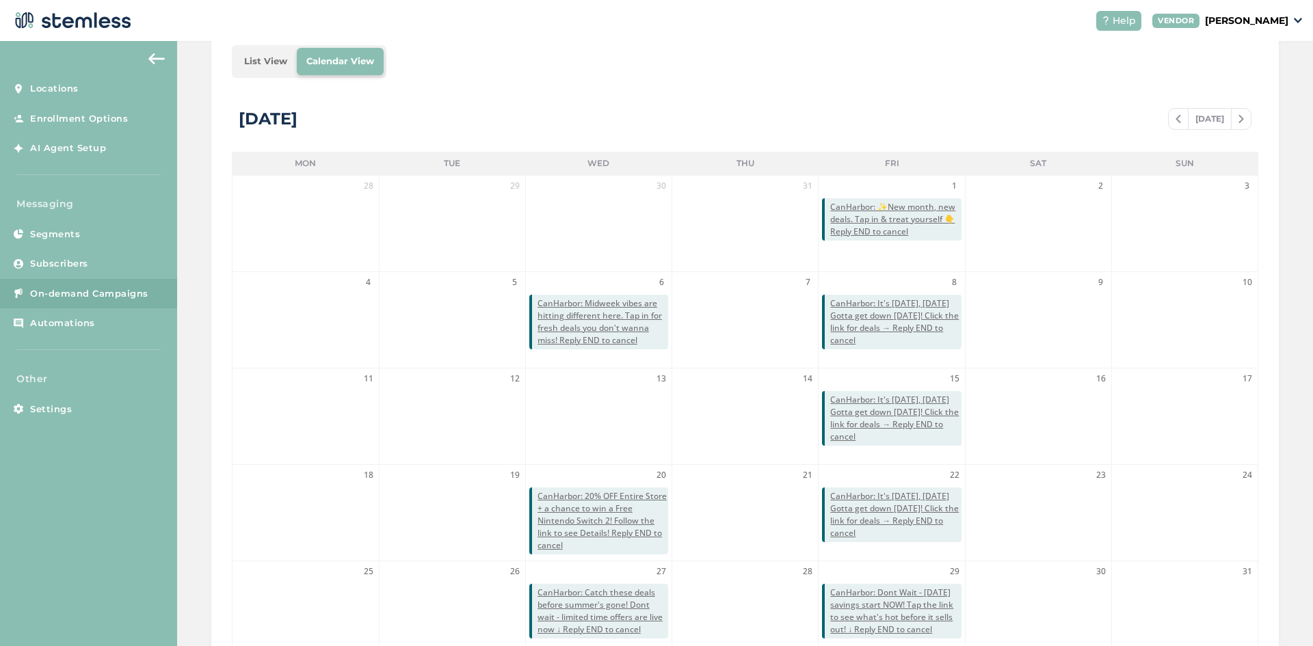
scroll to position [280, 0]
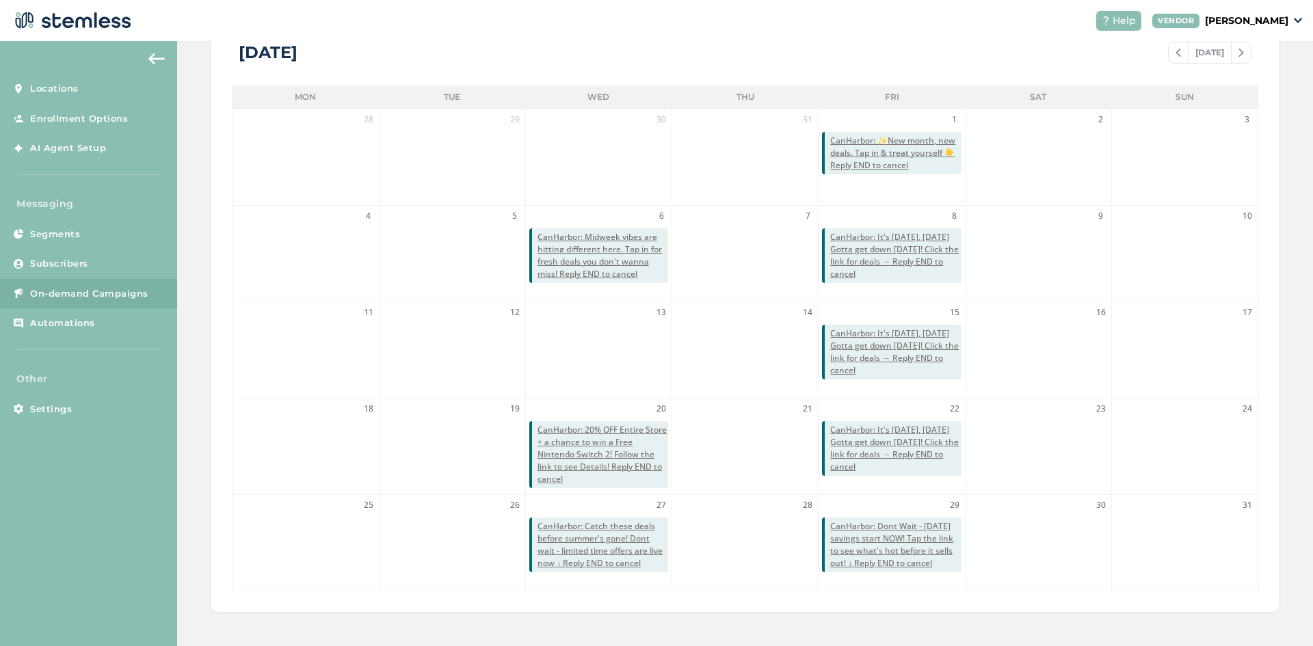
click at [1239, 52] on img at bounding box center [1241, 53] width 5 height 8
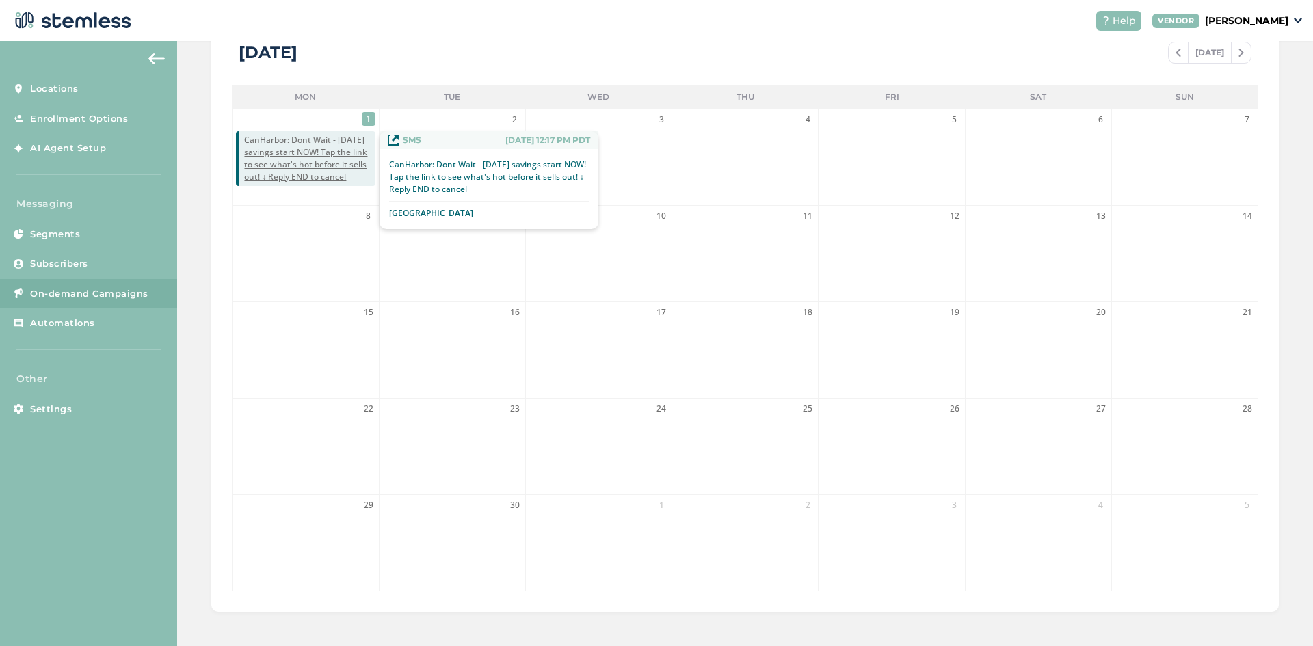
click at [291, 159] on span "CanHarbor: Dont Wait - [DATE] savings start NOW! Tap the link to see what's hot…" at bounding box center [309, 158] width 131 height 49
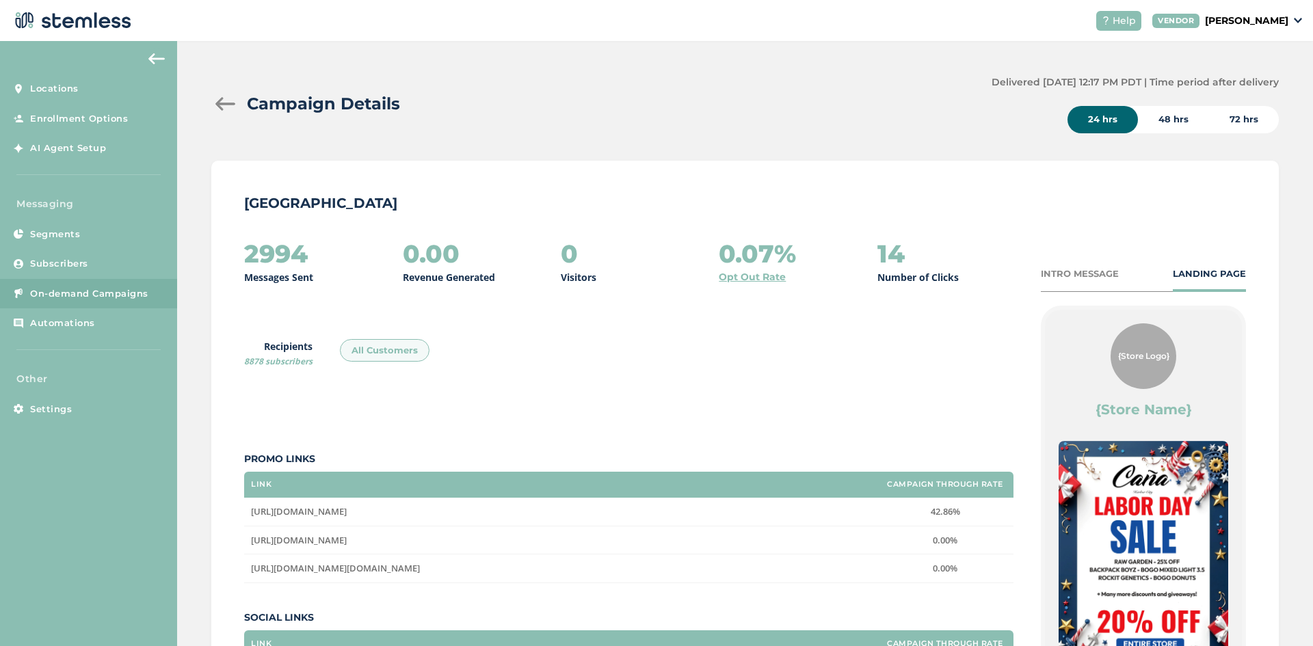
click at [1080, 285] on div "INTRO MESSAGE LANDING PAGE" at bounding box center [1143, 279] width 205 height 25
click at [1076, 279] on div "INTRO MESSAGE" at bounding box center [1080, 274] width 78 height 14
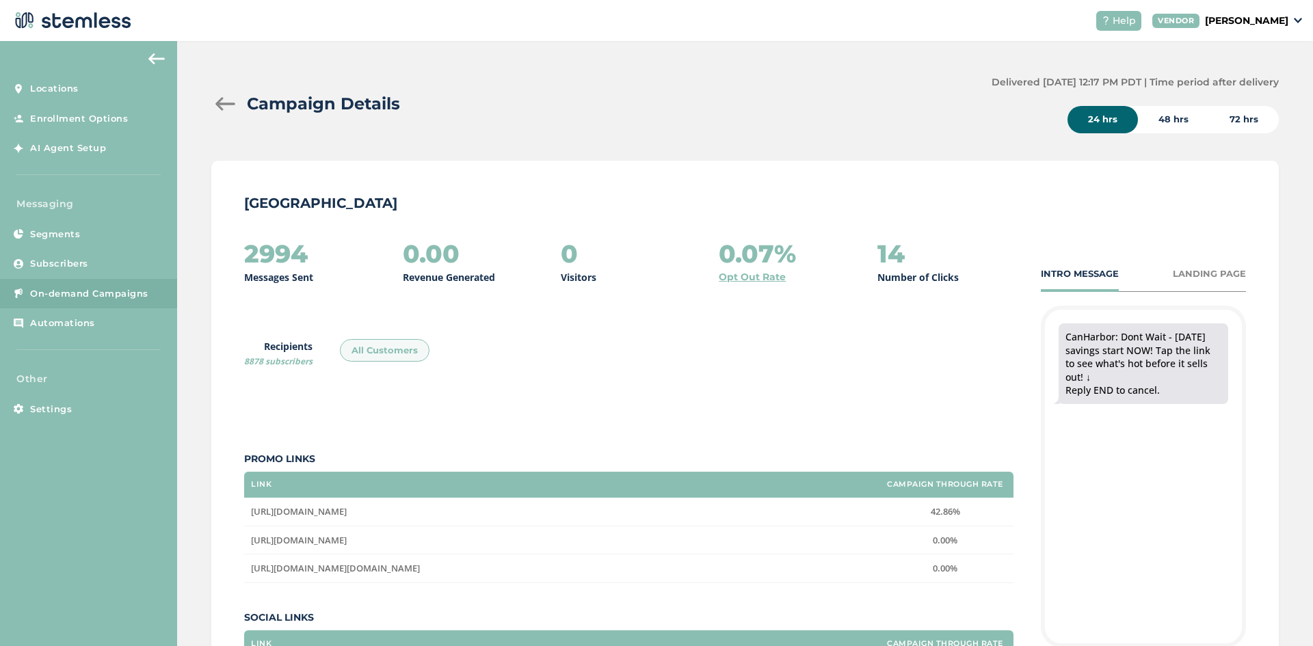
click at [1200, 275] on div "LANDING PAGE" at bounding box center [1209, 274] width 73 height 14
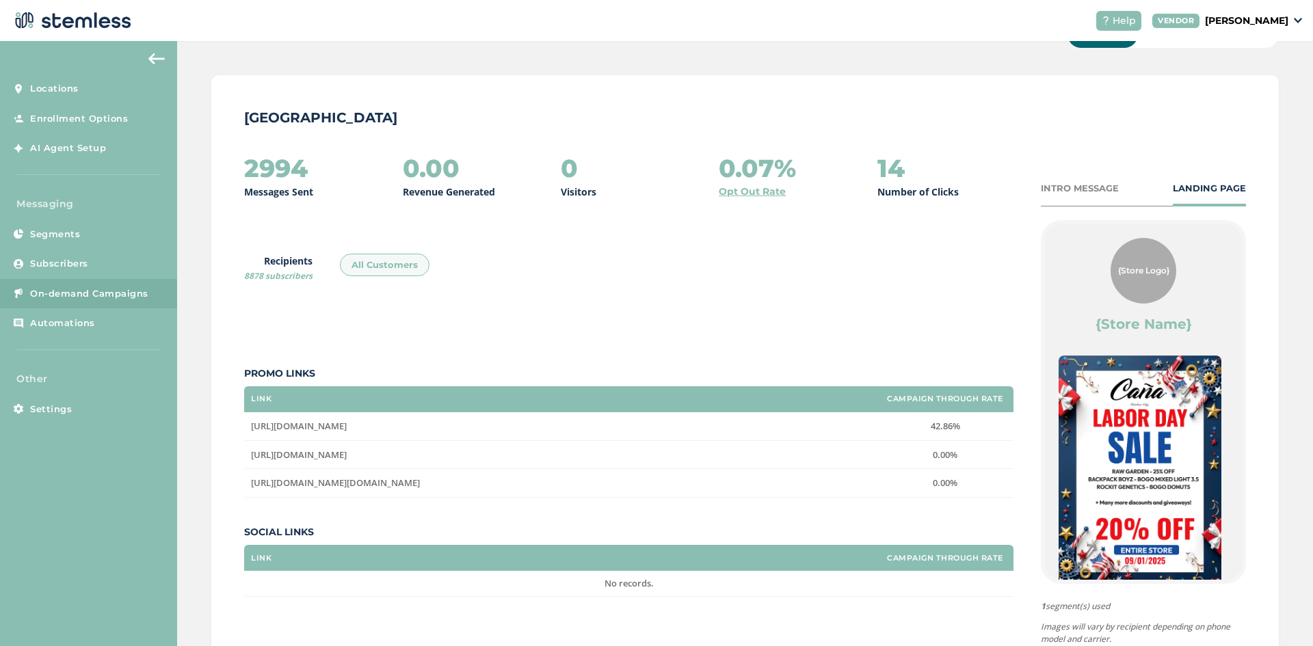
scroll to position [198, 0]
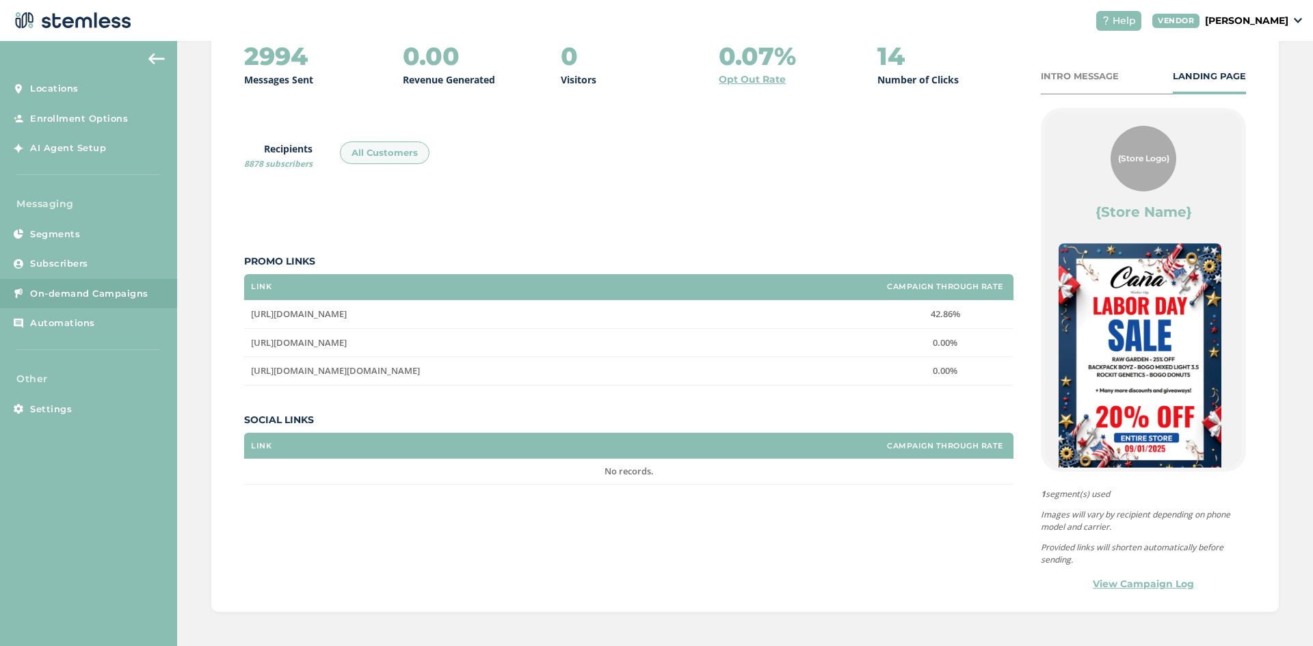
click at [399, 150] on div "All Customers" at bounding box center [385, 153] width 90 height 23
click at [65, 84] on span "Locations" at bounding box center [54, 89] width 49 height 14
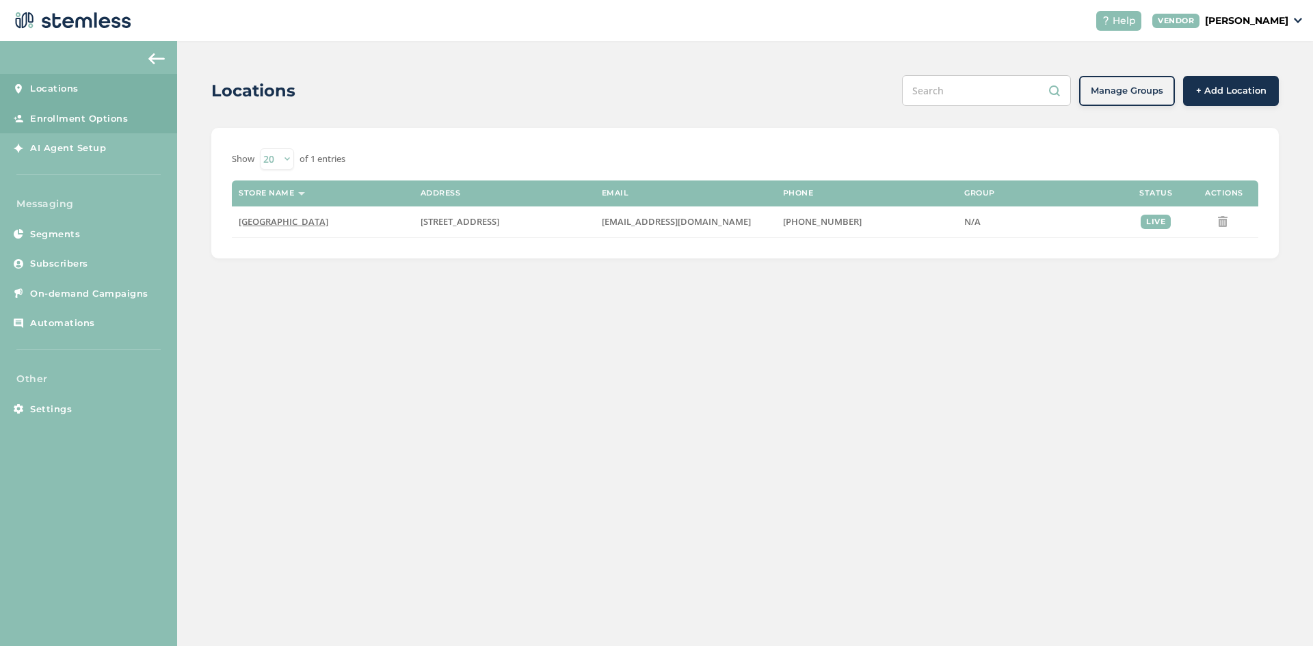
click at [75, 118] on span "Enrollment Options" at bounding box center [79, 119] width 98 height 14
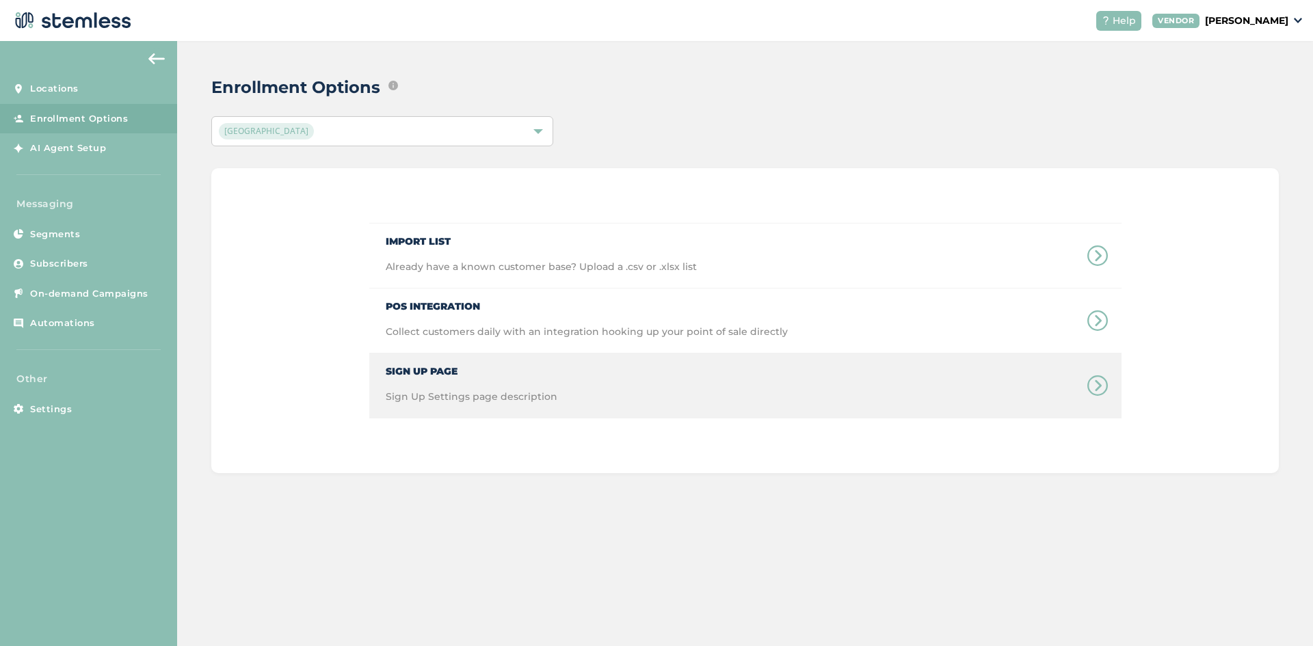
click at [499, 402] on span "Sign Up Settings page description" at bounding box center [472, 404] width 172 height 28
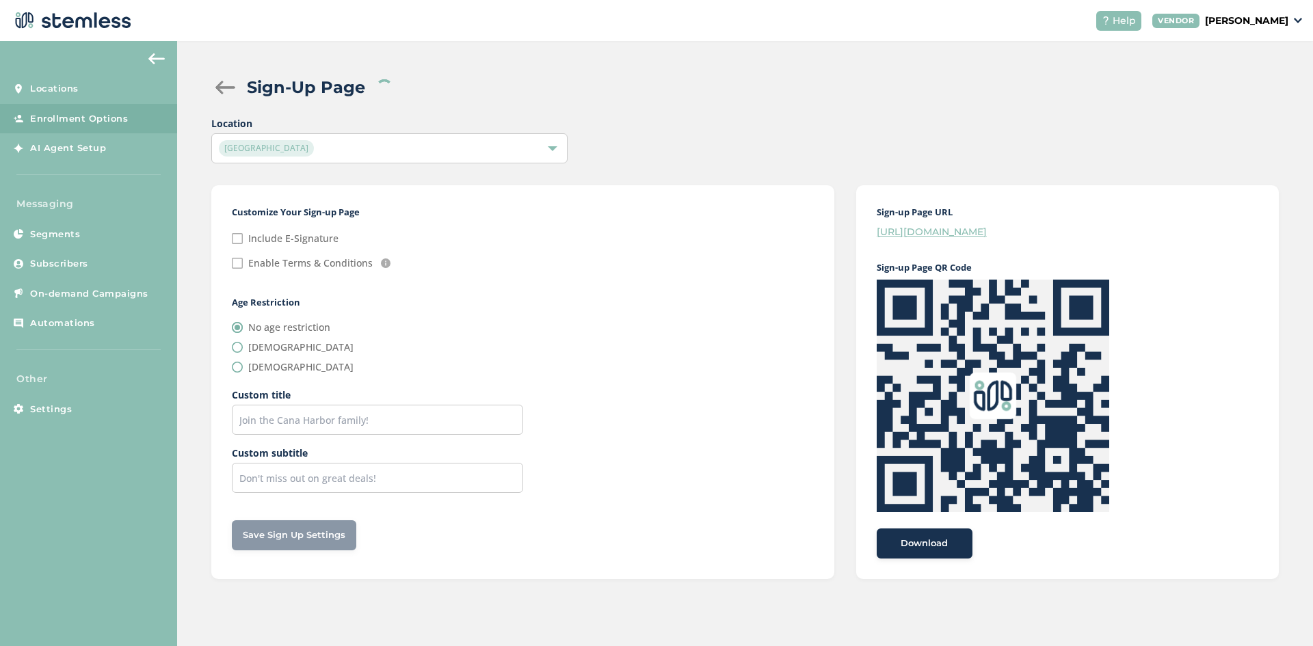
checkbox input "false"
click at [280, 540] on span "Save Sign Up Settings" at bounding box center [294, 536] width 103 height 14
click at [369, 153] on div "[GEOGRAPHIC_DATA]" at bounding box center [382, 148] width 327 height 16
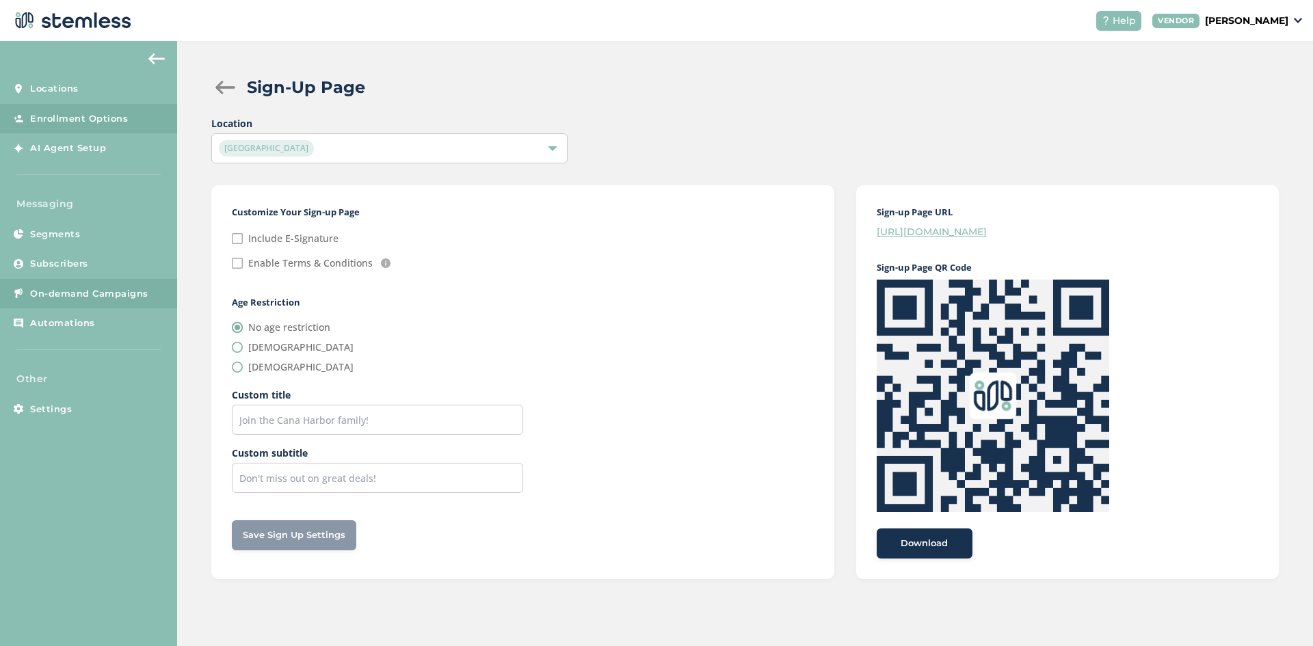
click at [93, 291] on span "On-demand Campaigns" at bounding box center [89, 294] width 118 height 14
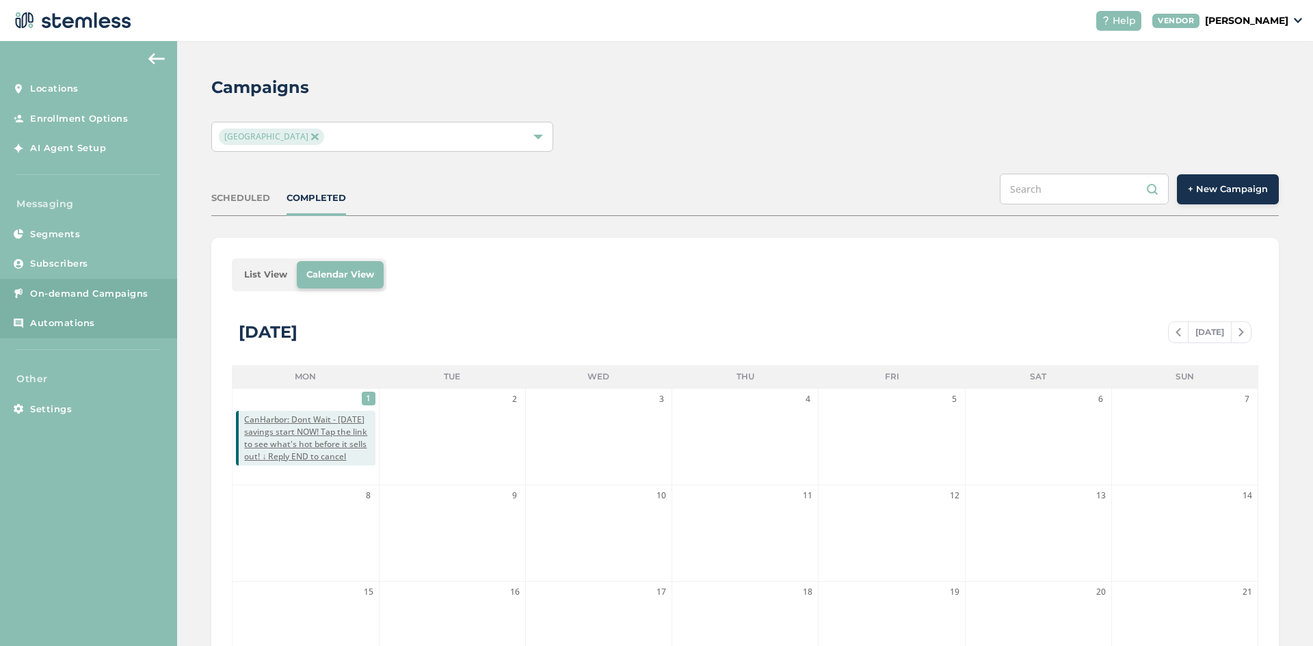
click at [94, 329] on link "Automations" at bounding box center [88, 323] width 177 height 30
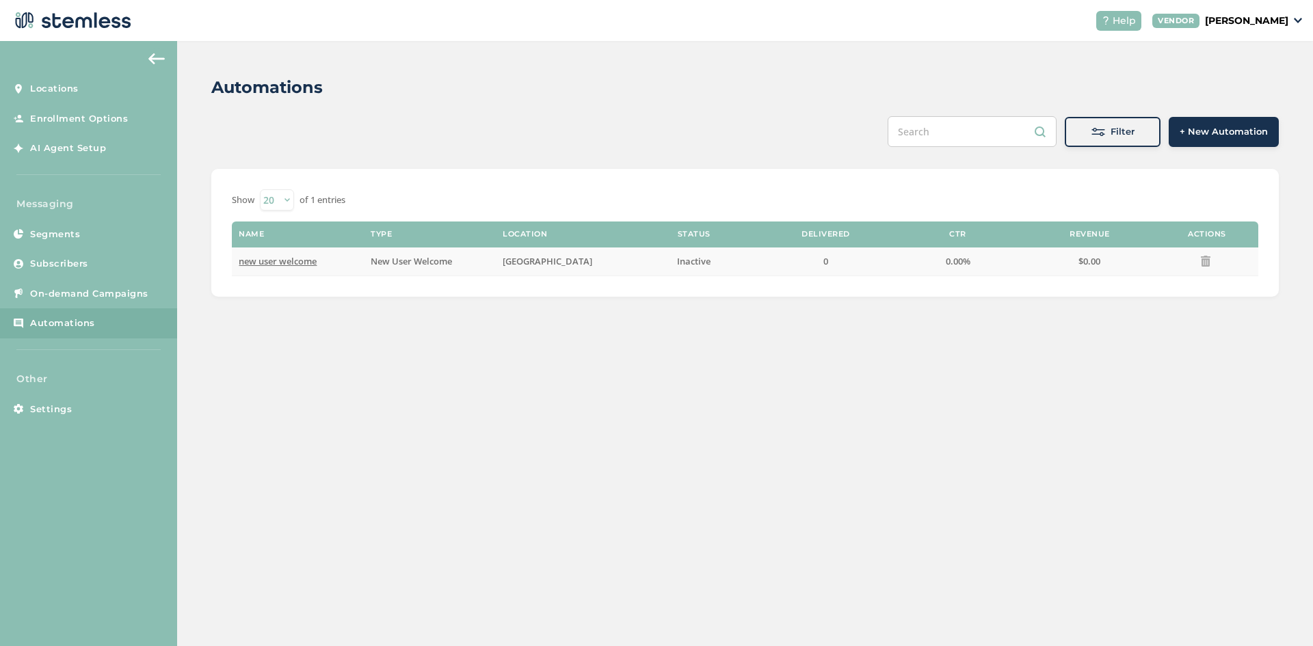
click at [270, 257] on span "new user welcome" at bounding box center [278, 261] width 78 height 12
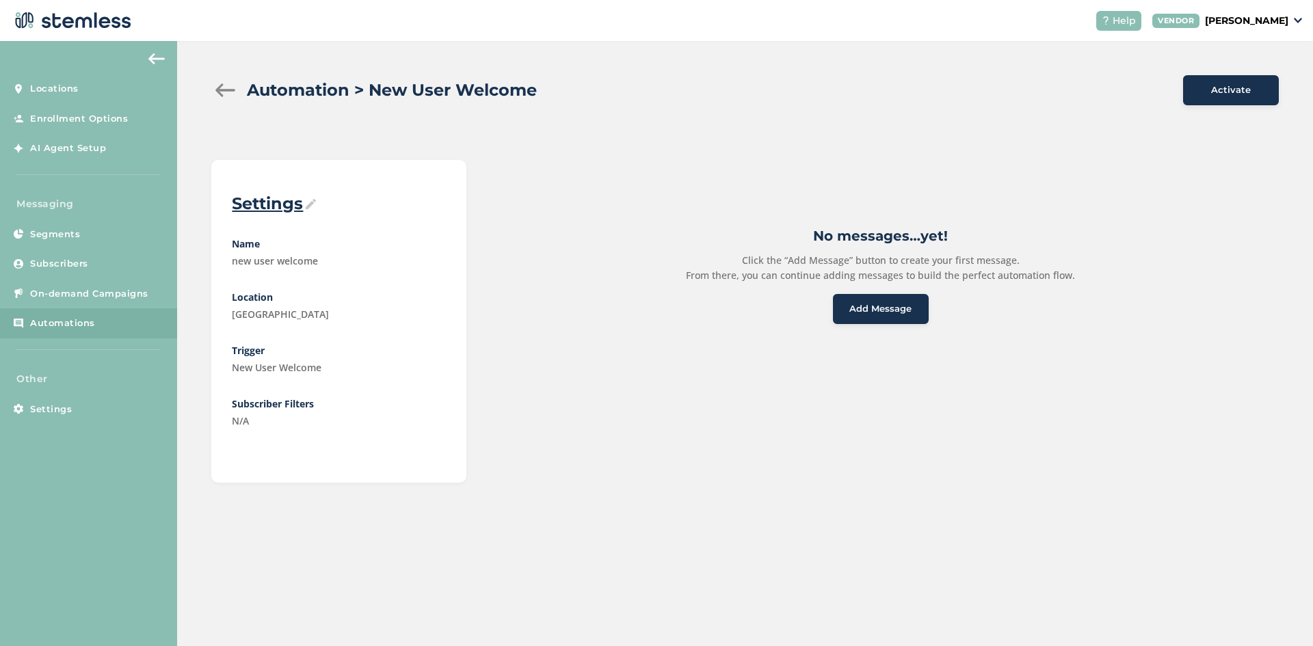
click at [1192, 93] on button "Activate" at bounding box center [1231, 90] width 96 height 30
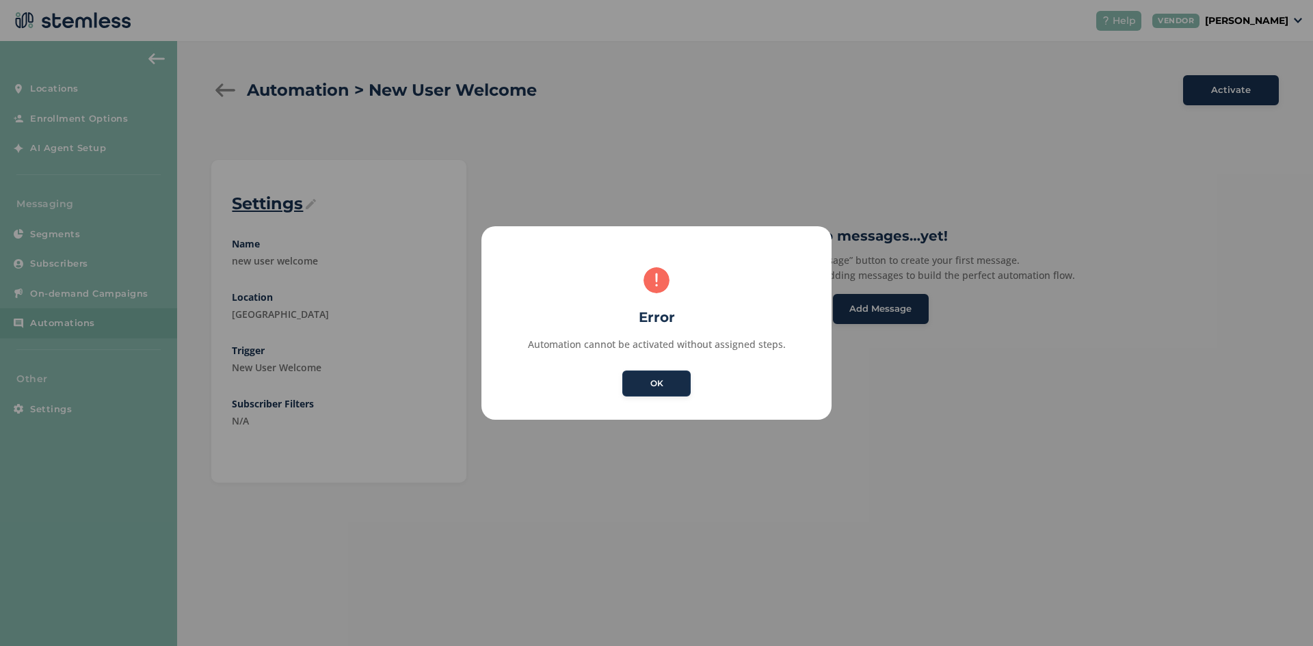
click at [641, 381] on button "OK" at bounding box center [656, 384] width 68 height 26
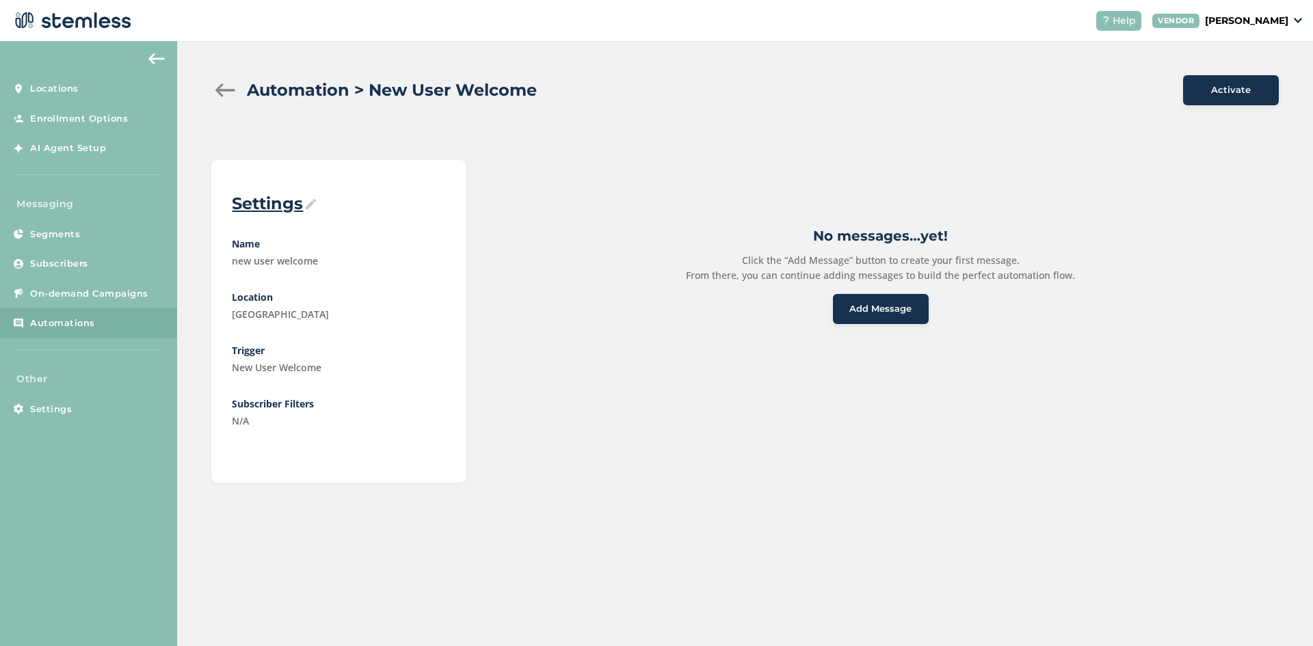
click at [890, 313] on span "Add Message" at bounding box center [880, 309] width 62 height 14
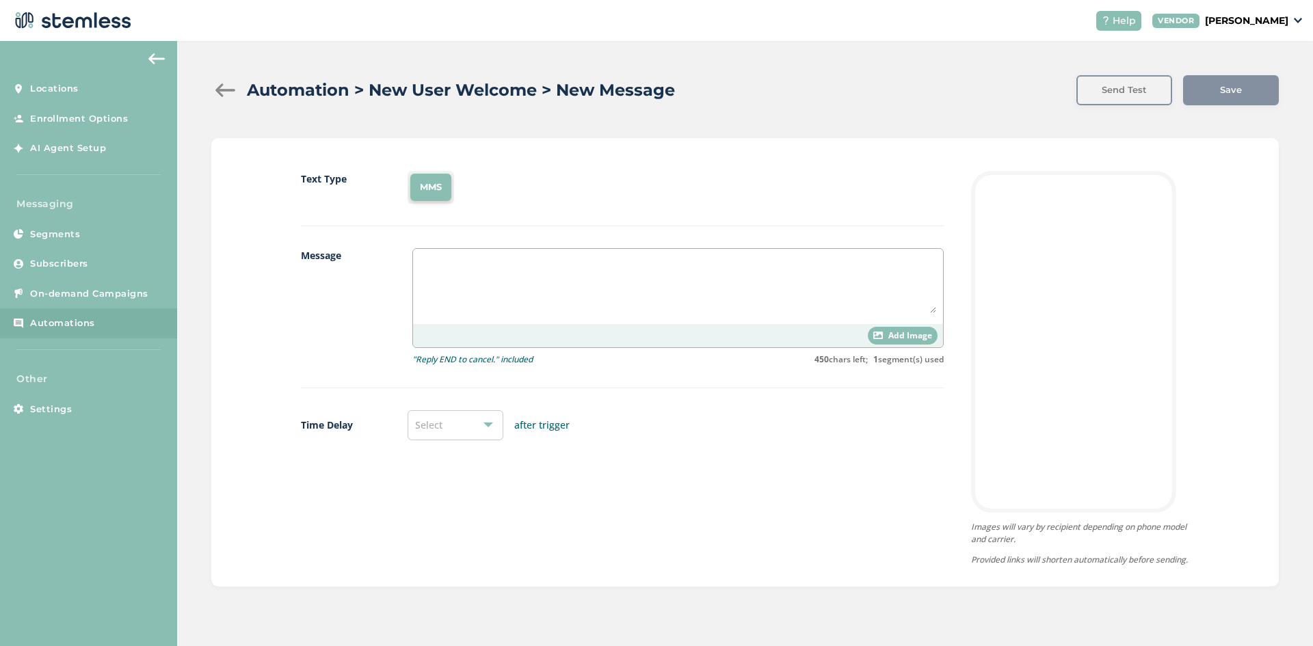
click at [525, 275] on textarea at bounding box center [678, 284] width 516 height 57
click at [283, 131] on div "Automation > New User Welcome > New Message Automation > New User Welcome > New…" at bounding box center [745, 331] width 1136 height 580
click at [217, 92] on div at bounding box center [224, 90] width 27 height 14
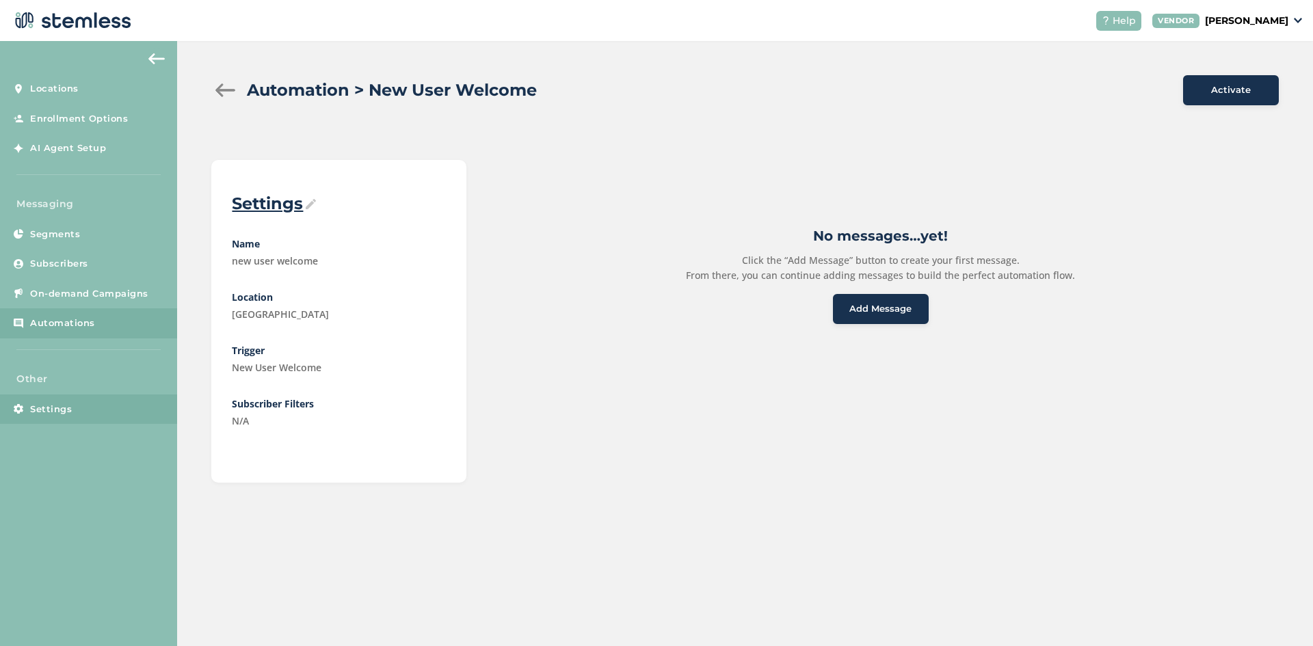
click at [50, 395] on link "Settings" at bounding box center [88, 410] width 177 height 30
